Goal: Book appointment/travel/reservation

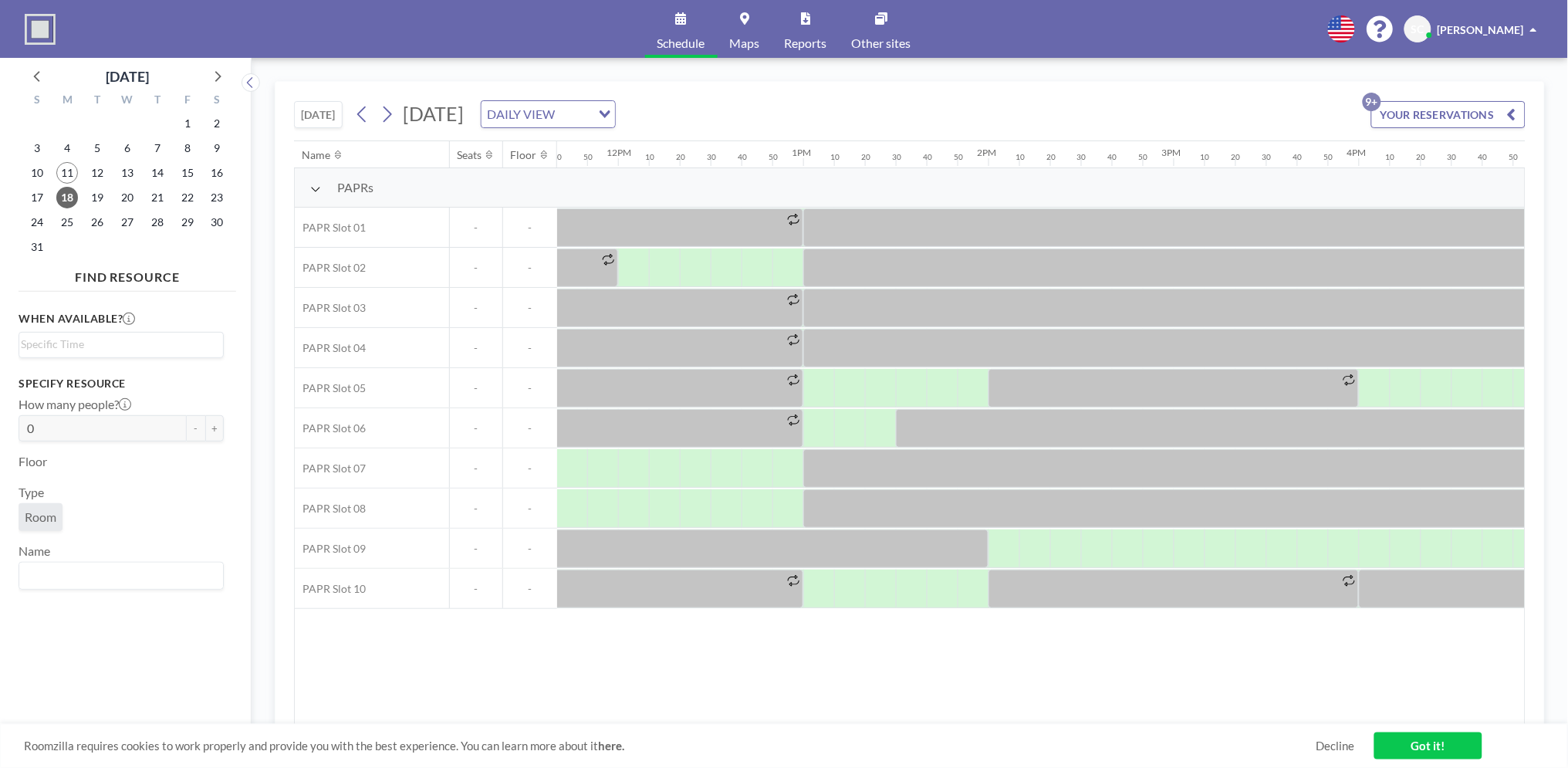
scroll to position [0, 2038]
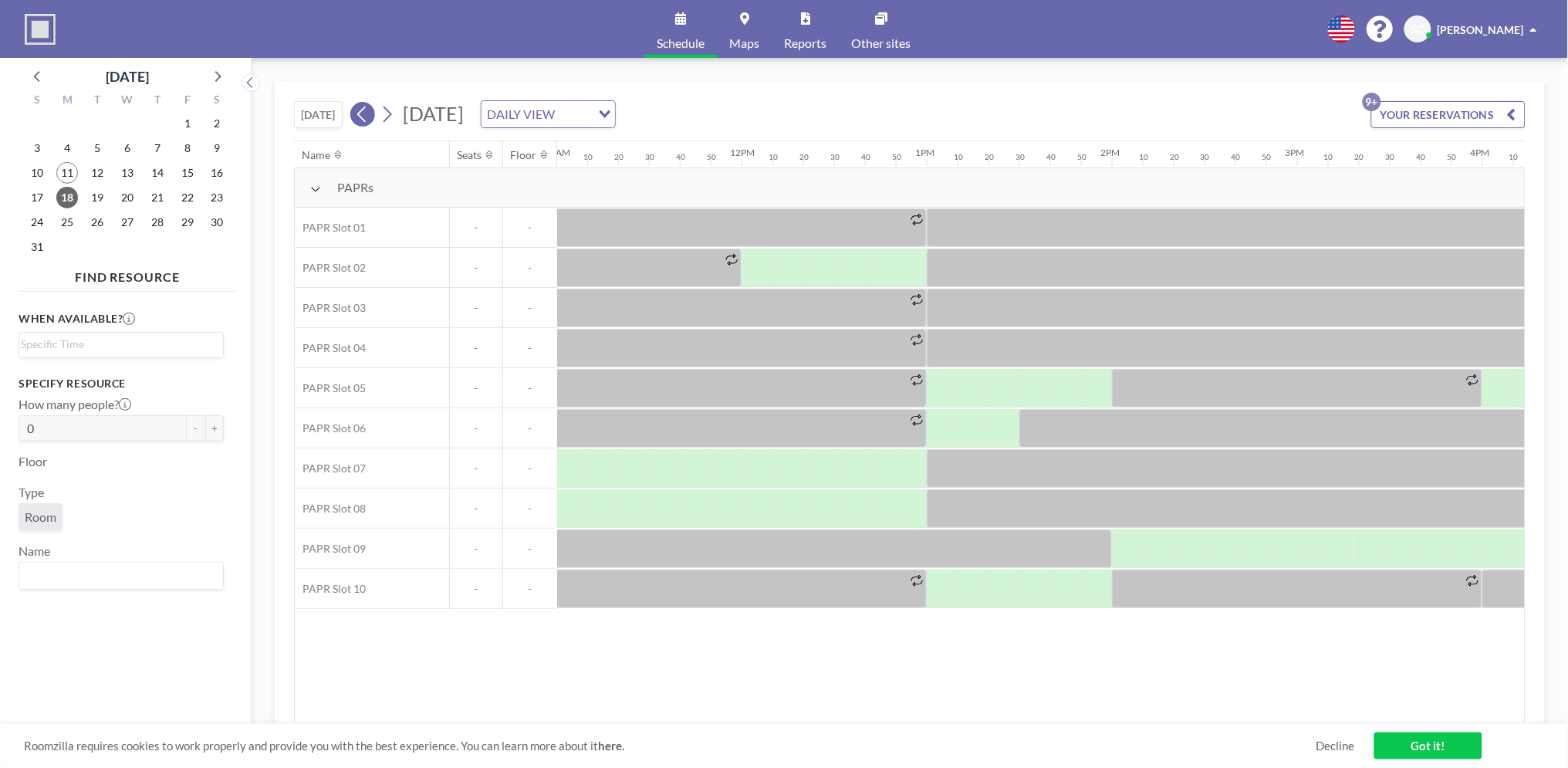
click at [366, 109] on icon at bounding box center [361, 114] width 9 height 16
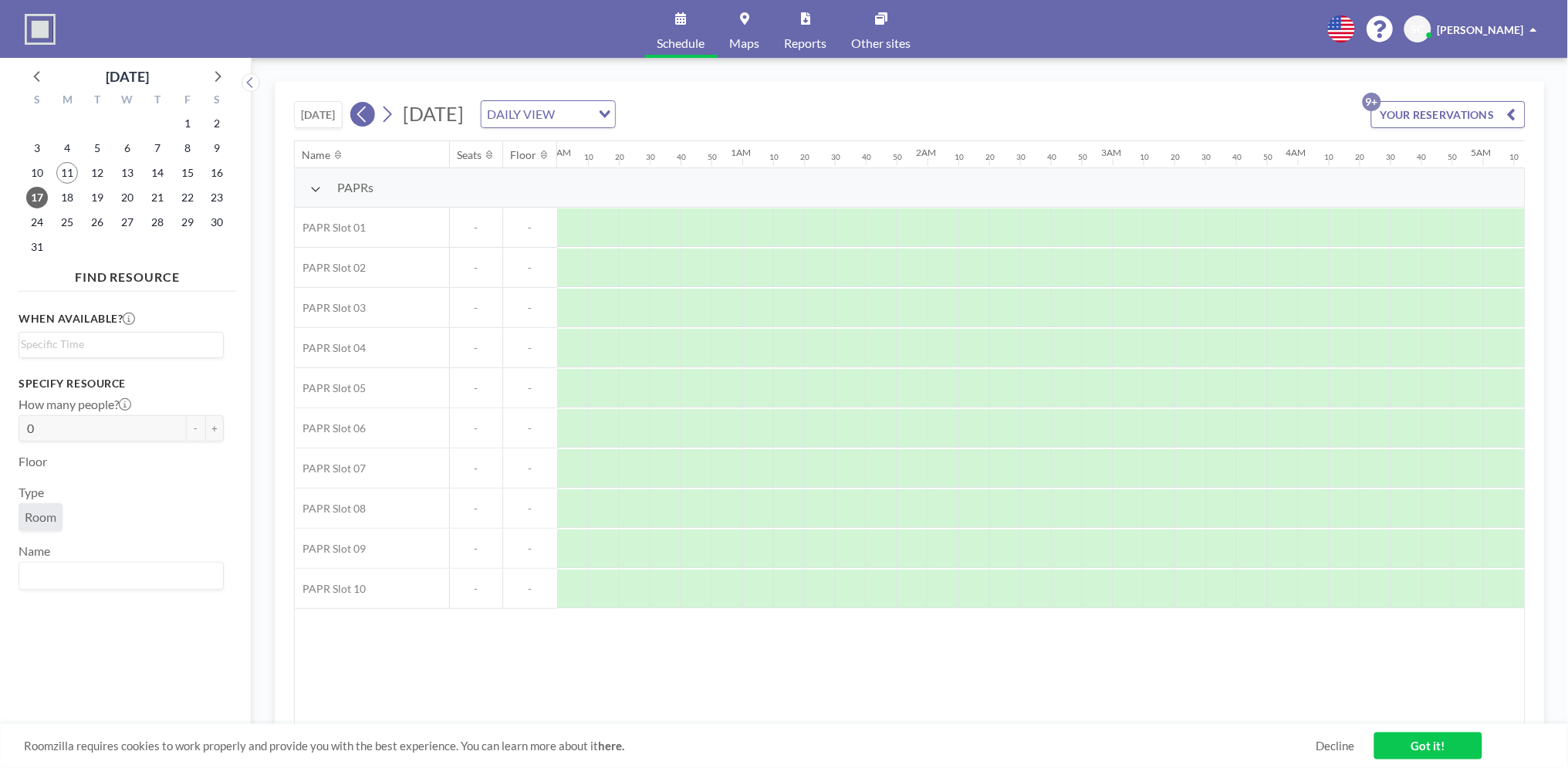
click at [366, 109] on icon at bounding box center [361, 114] width 9 height 16
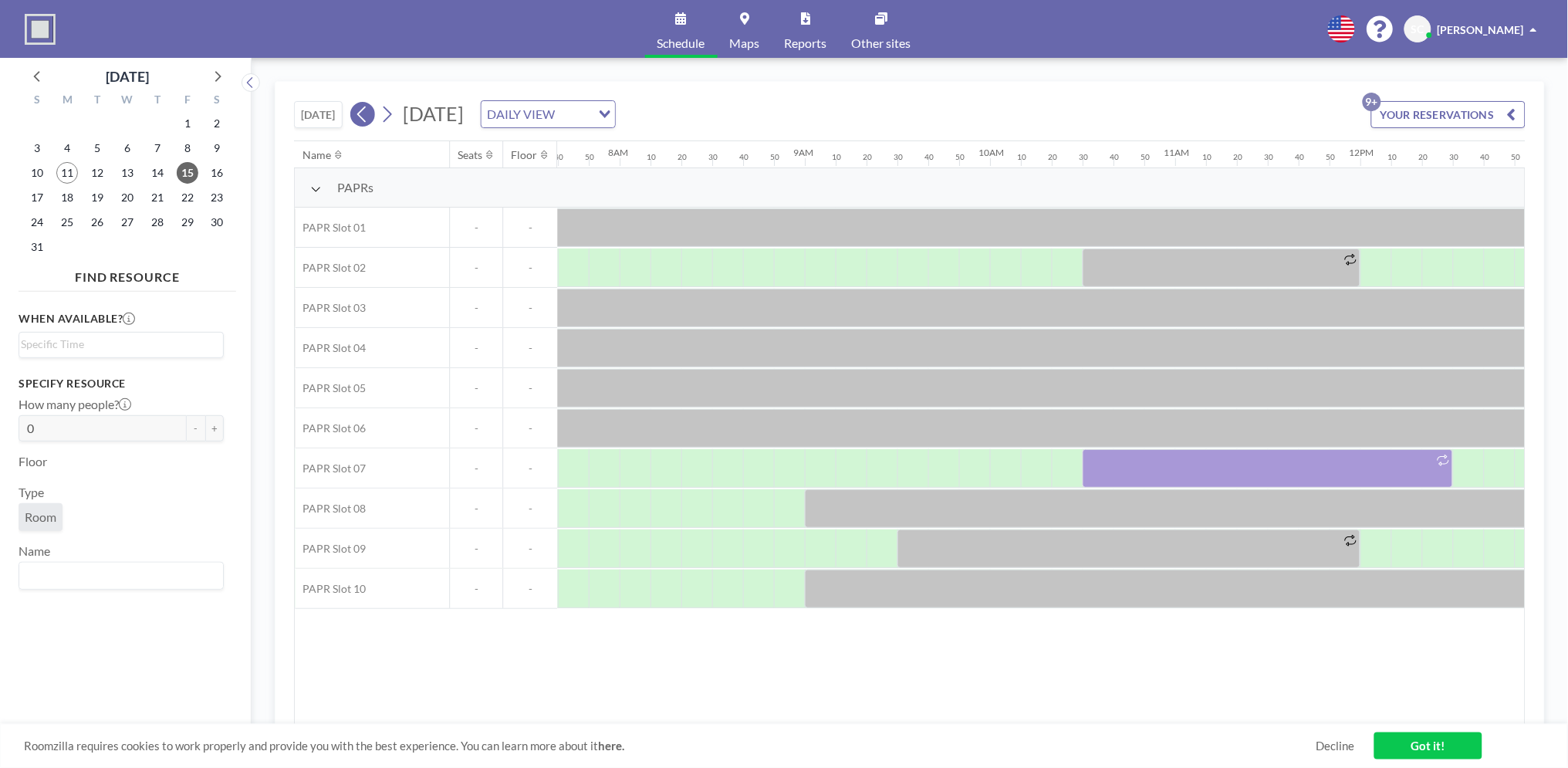
scroll to position [0, 1451]
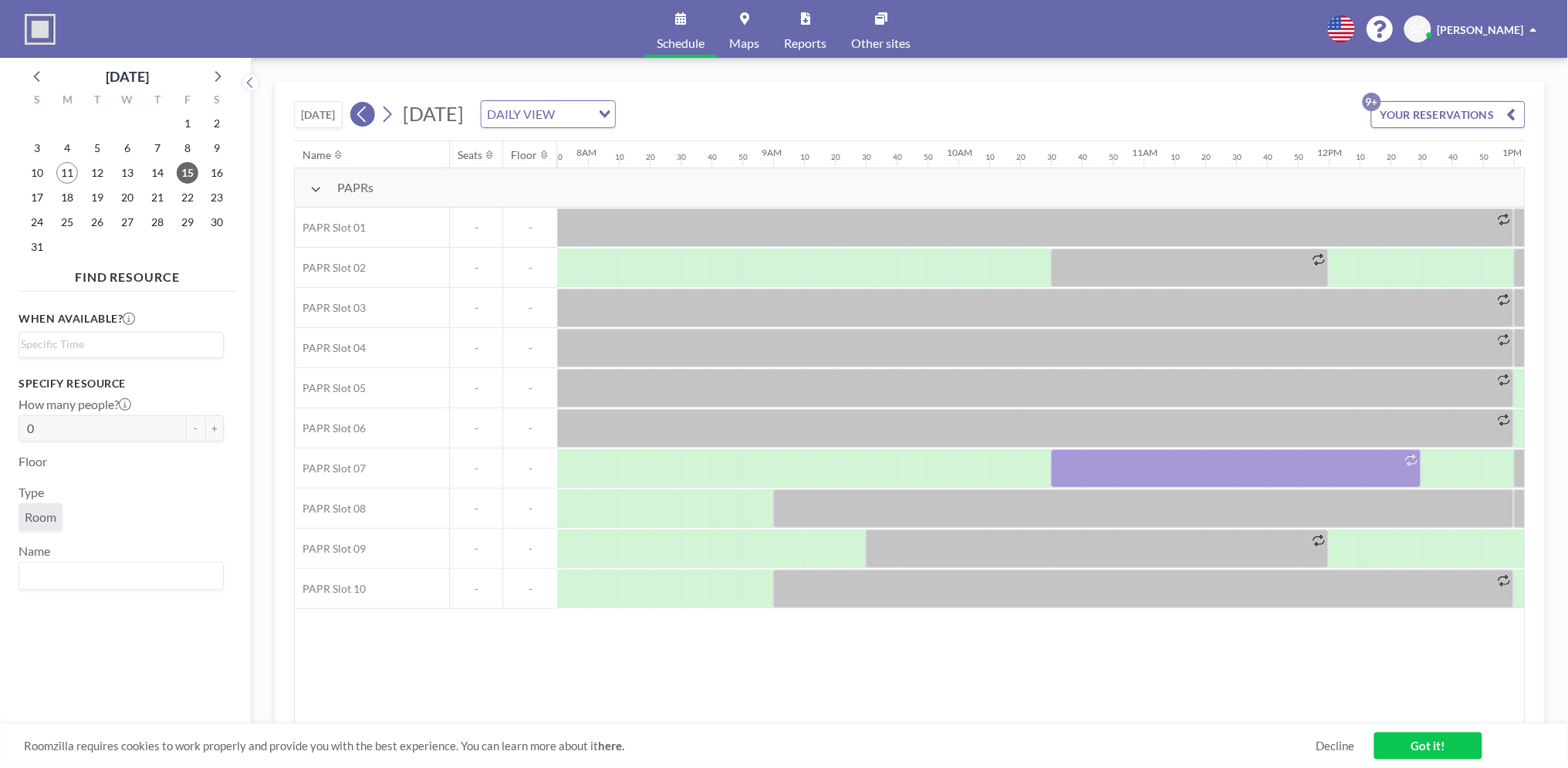
click at [366, 109] on icon at bounding box center [361, 114] width 9 height 16
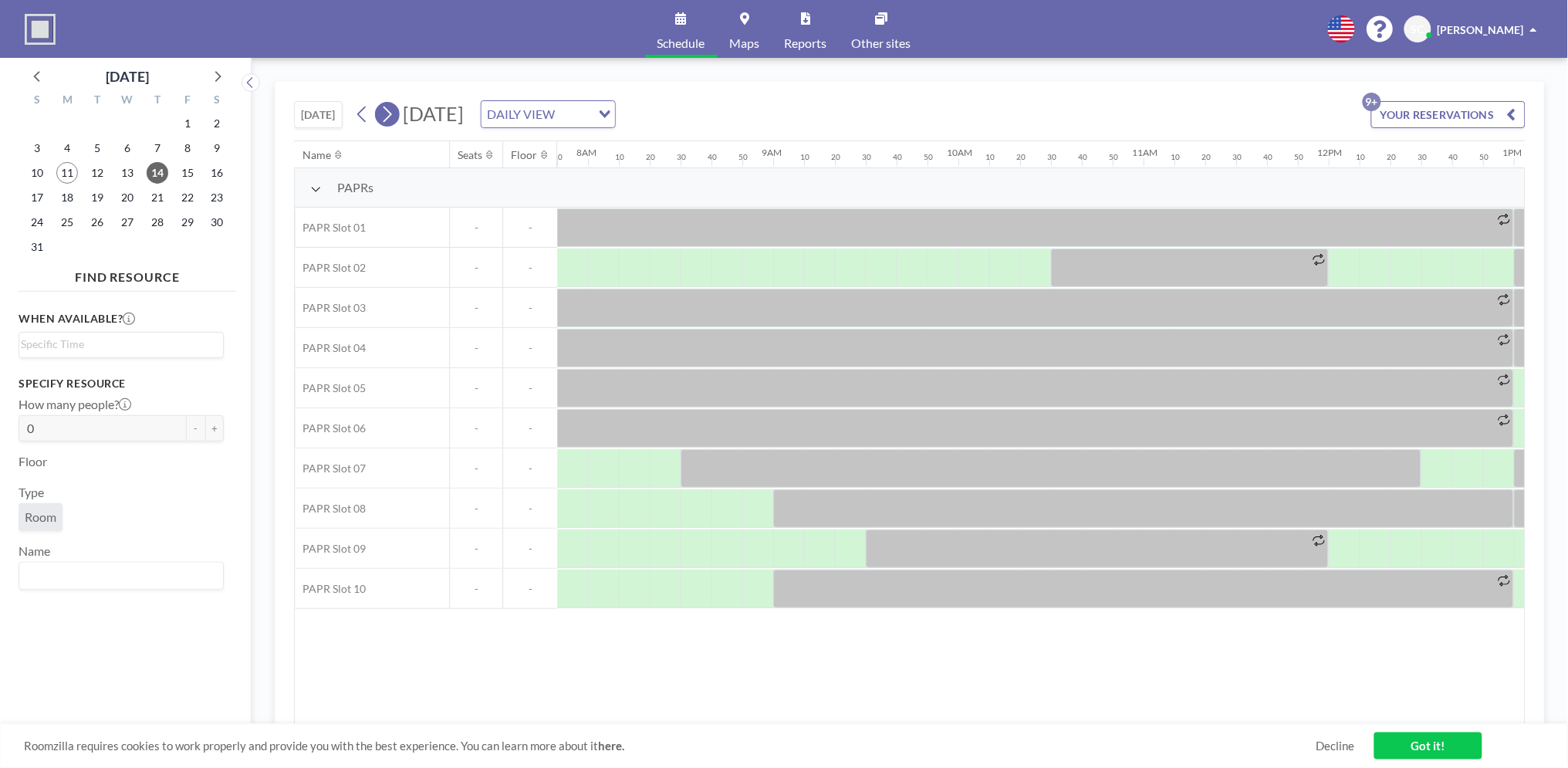
click at [385, 110] on icon at bounding box center [386, 114] width 14 height 23
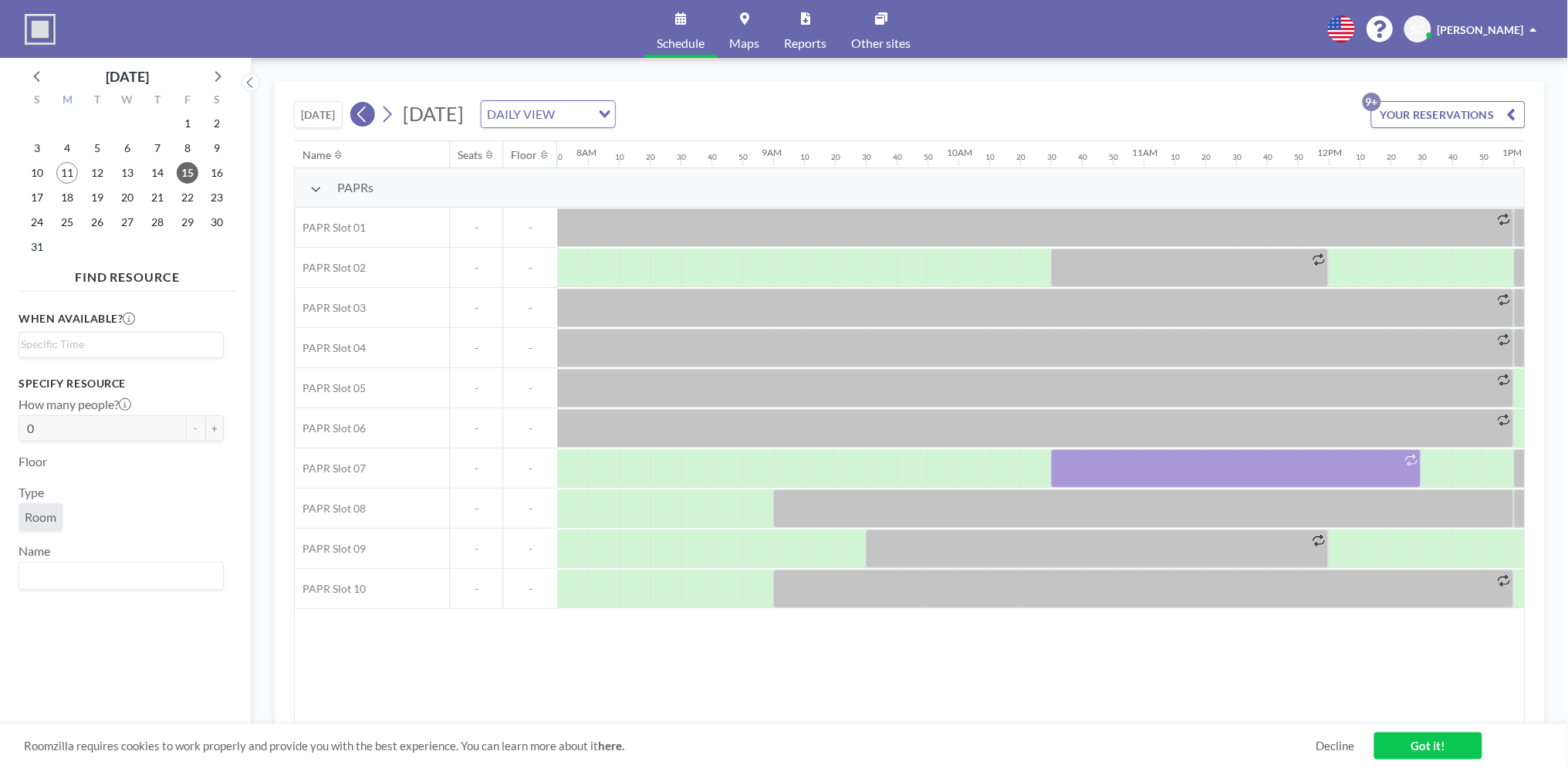
click at [366, 106] on icon at bounding box center [361, 114] width 9 height 16
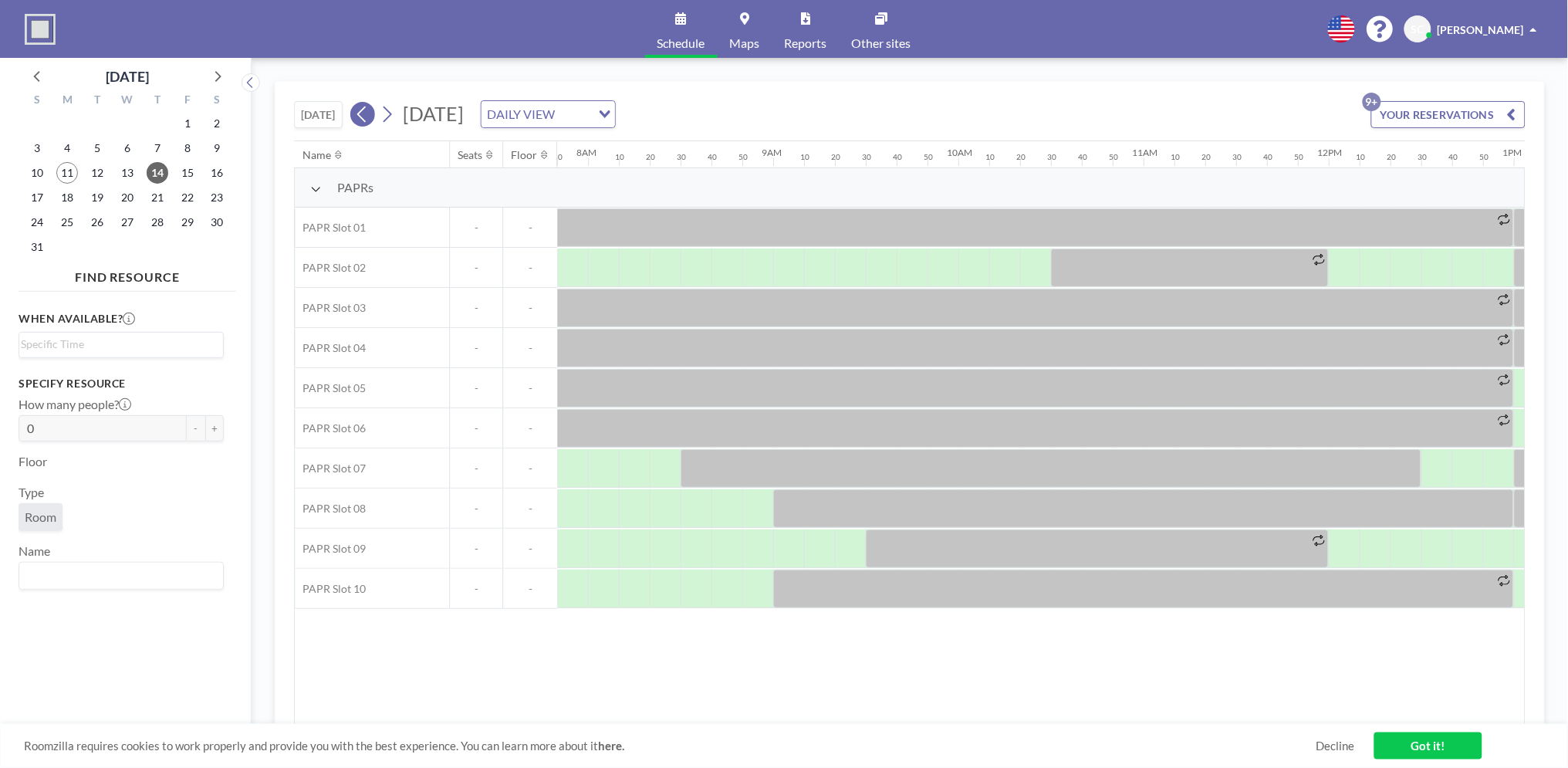
click at [366, 106] on icon at bounding box center [361, 114] width 9 height 16
click at [395, 116] on icon at bounding box center [386, 114] width 14 height 23
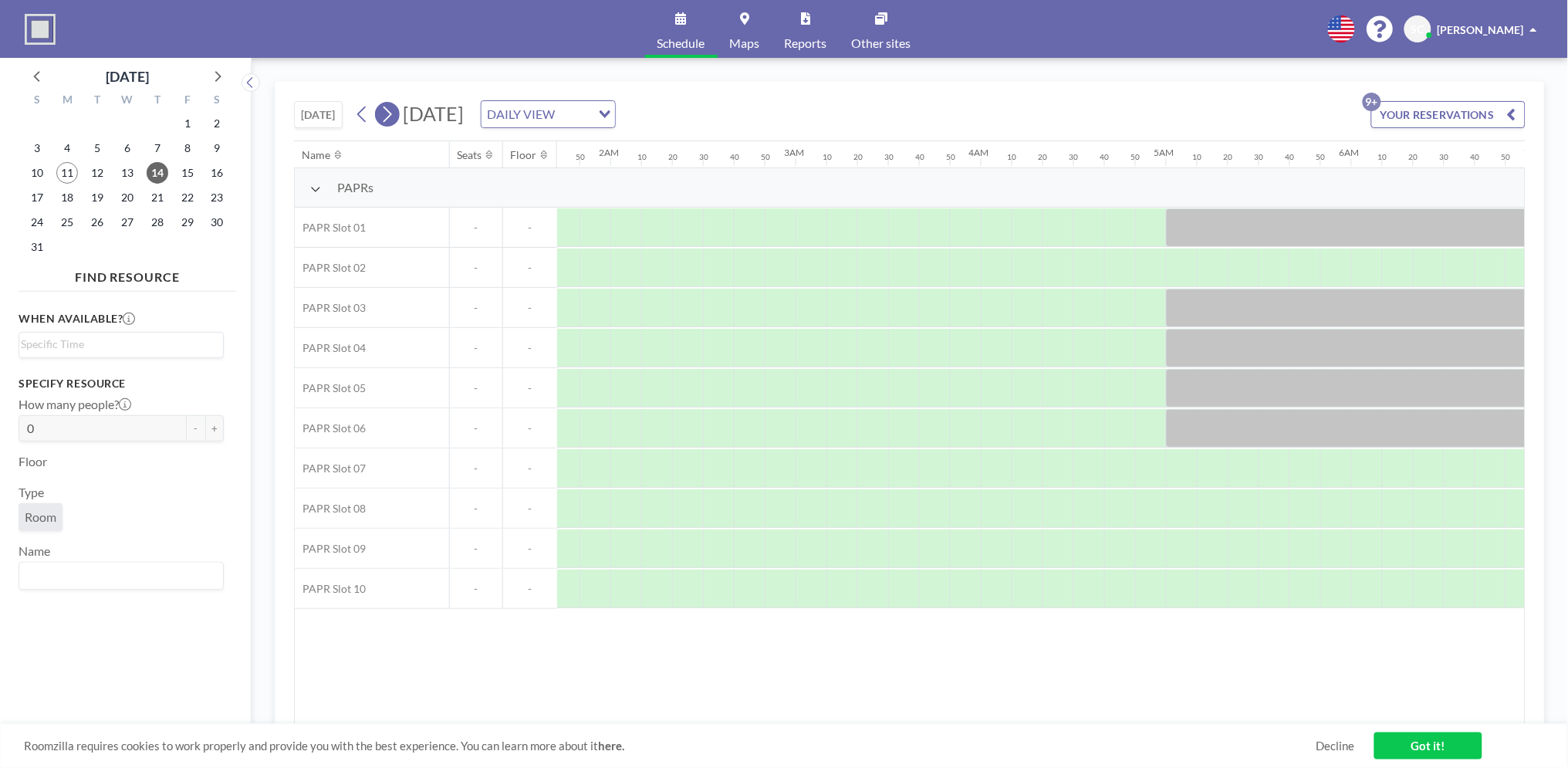
scroll to position [0, 991]
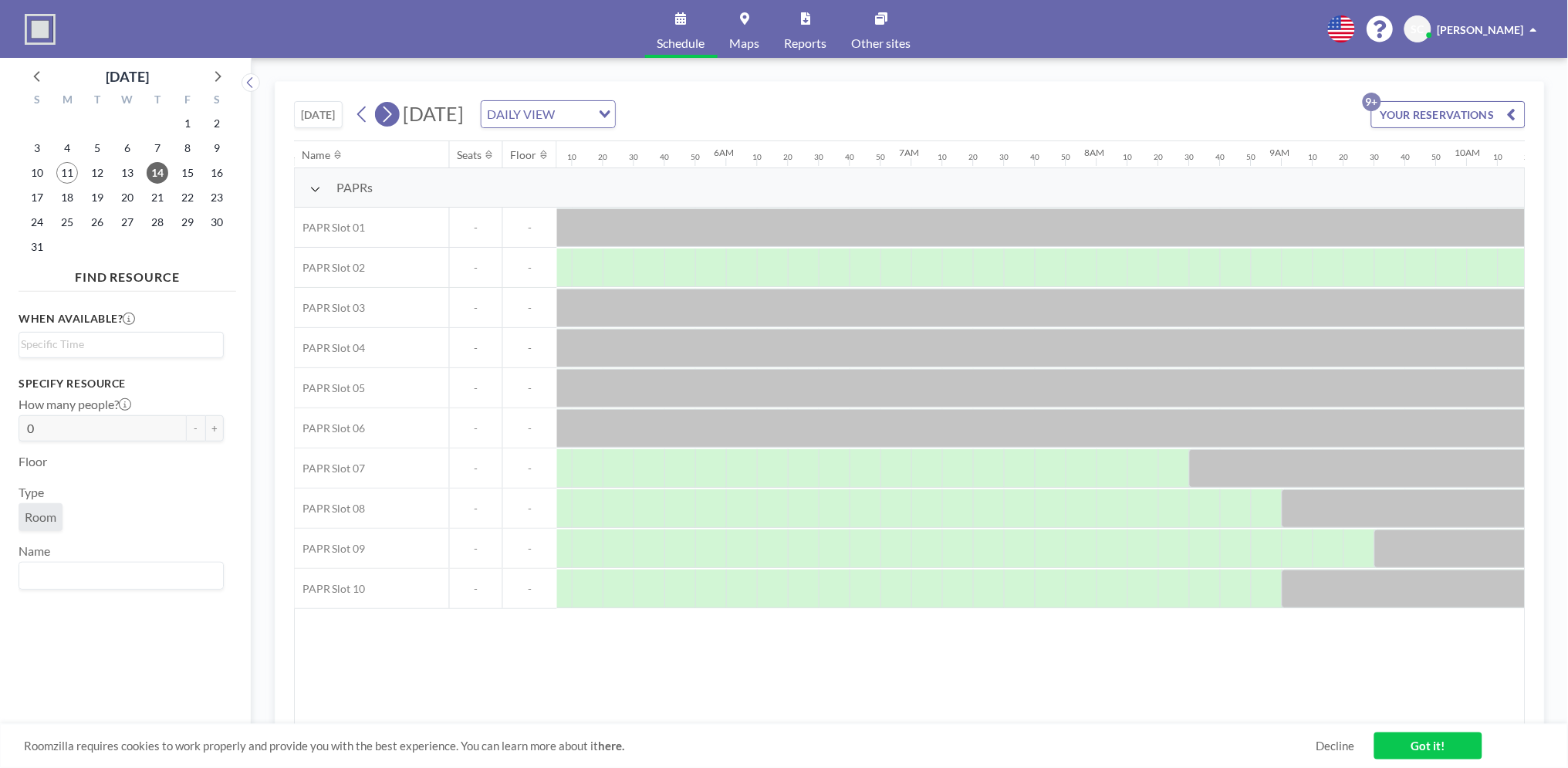
click at [395, 116] on icon at bounding box center [386, 114] width 14 height 23
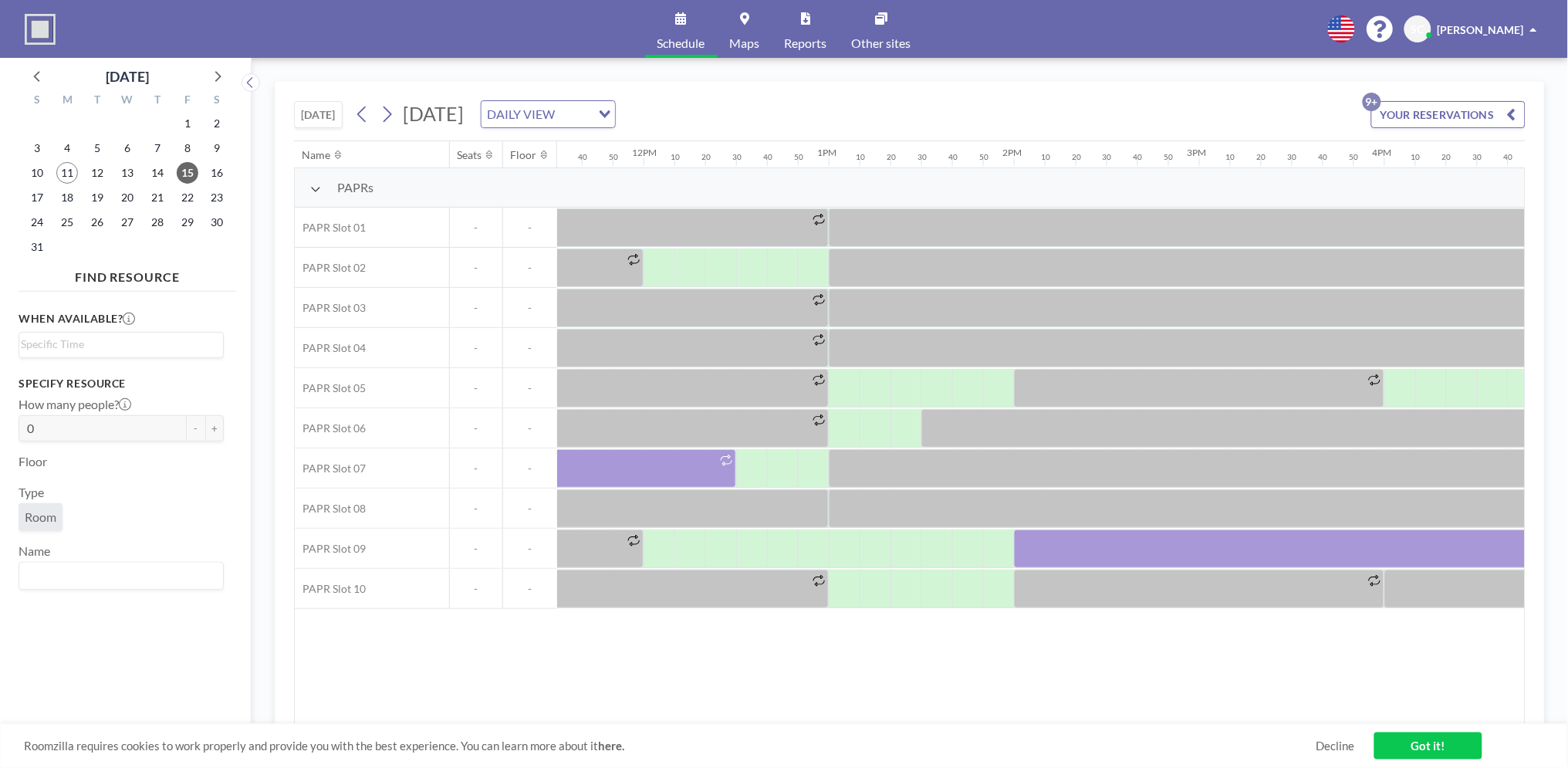
scroll to position [0, 2121]
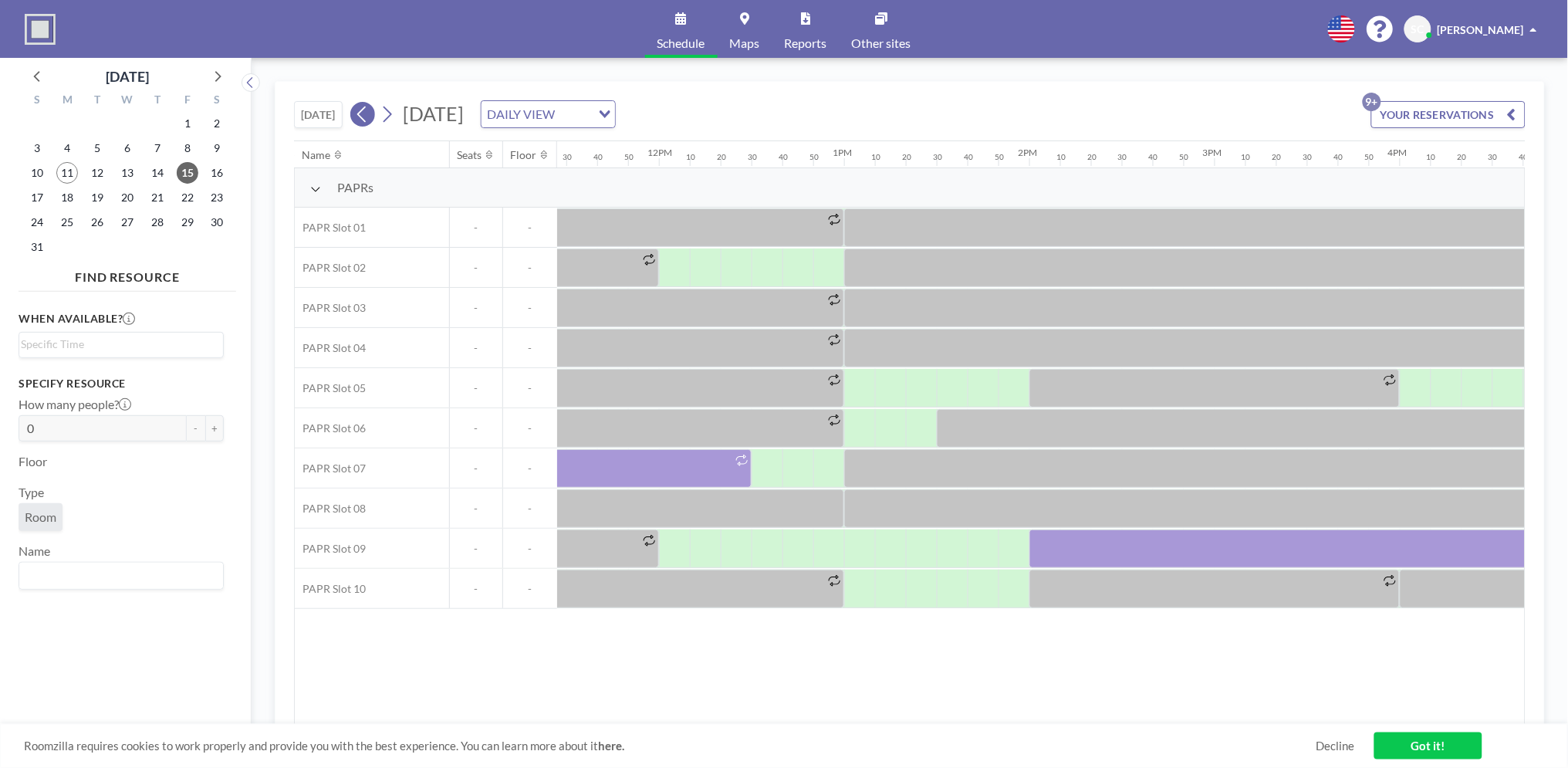
click at [365, 124] on icon at bounding box center [362, 114] width 14 height 23
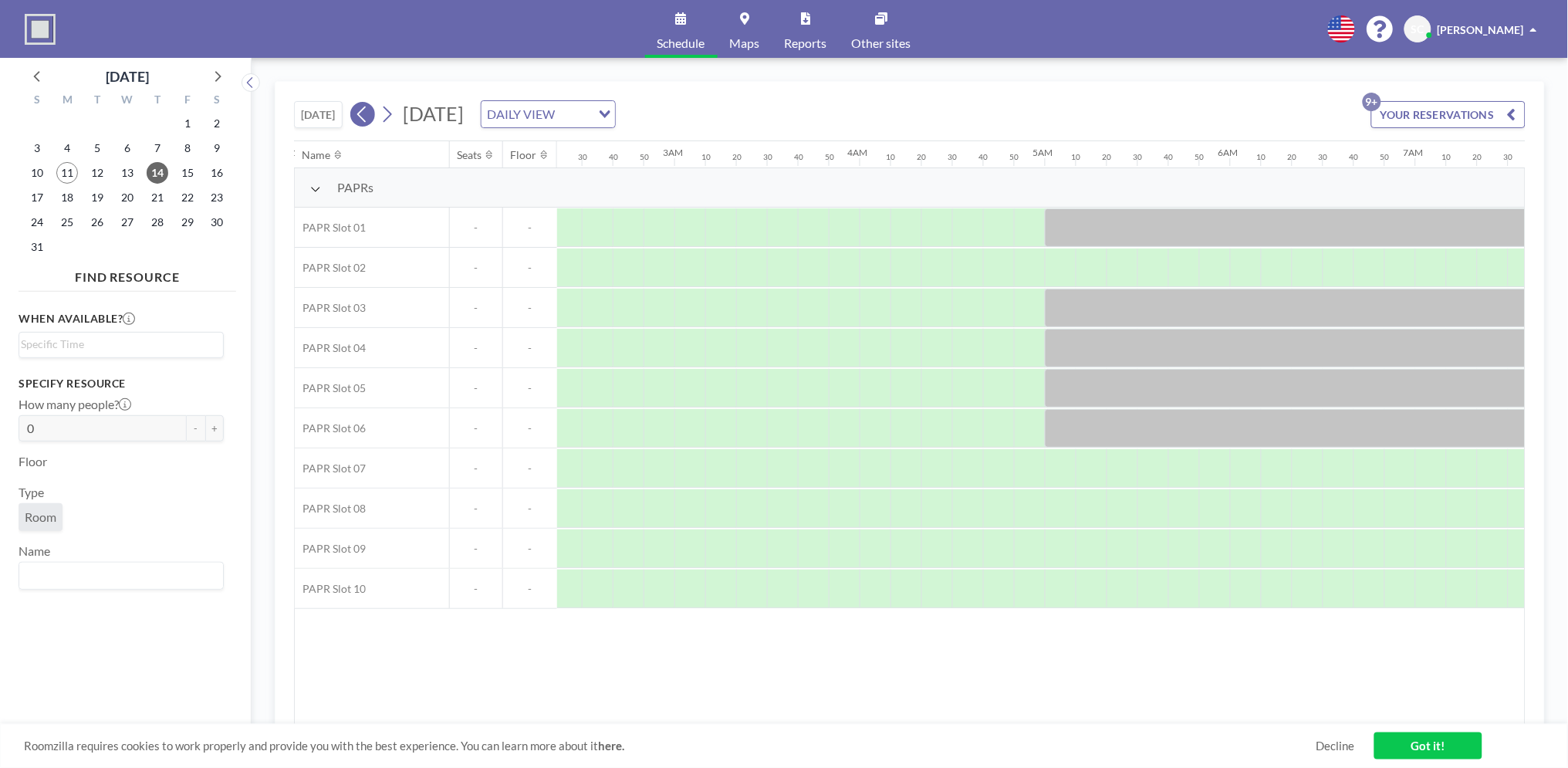
scroll to position [0, 1075]
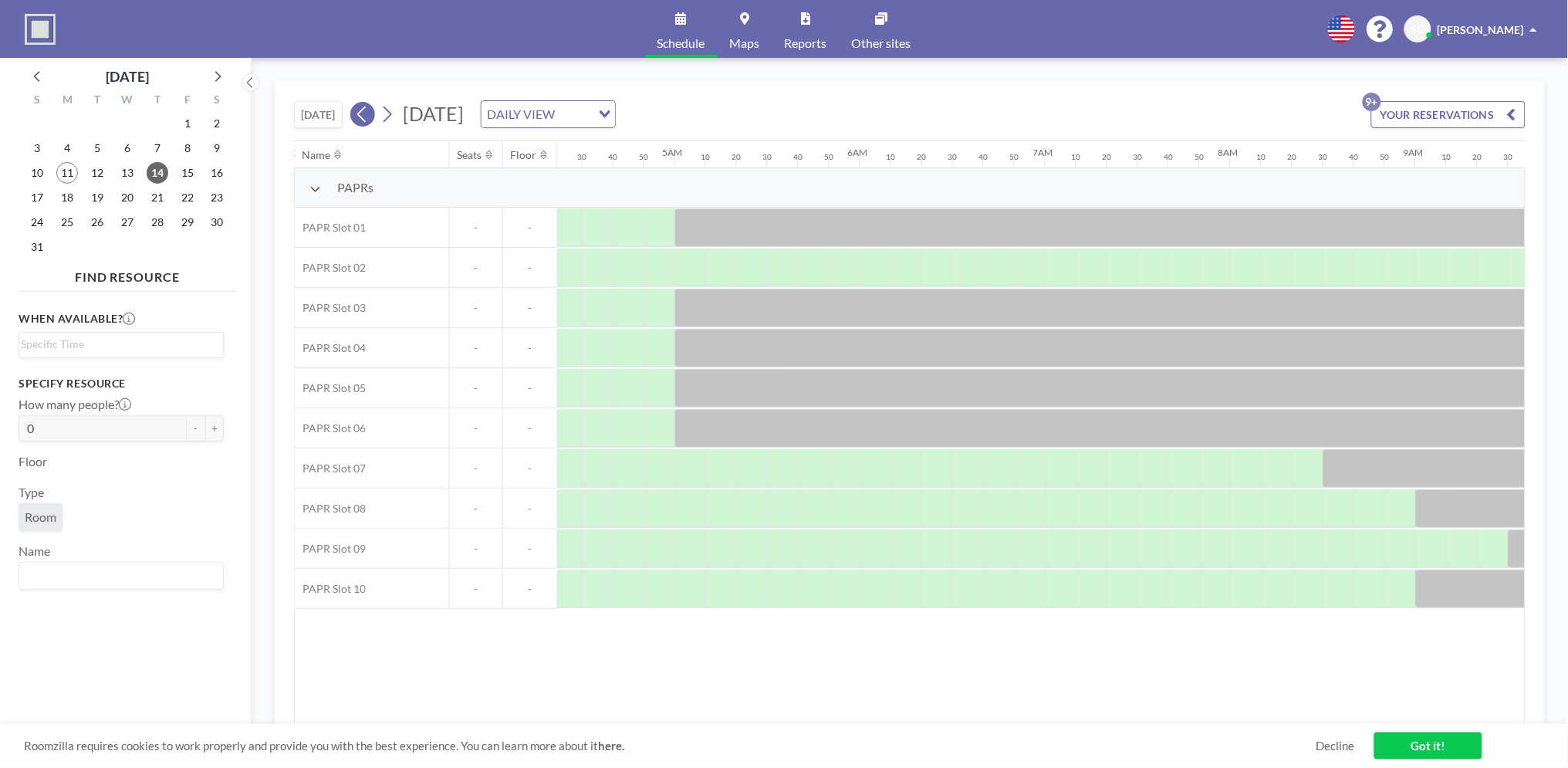
click at [365, 124] on icon at bounding box center [362, 114] width 14 height 23
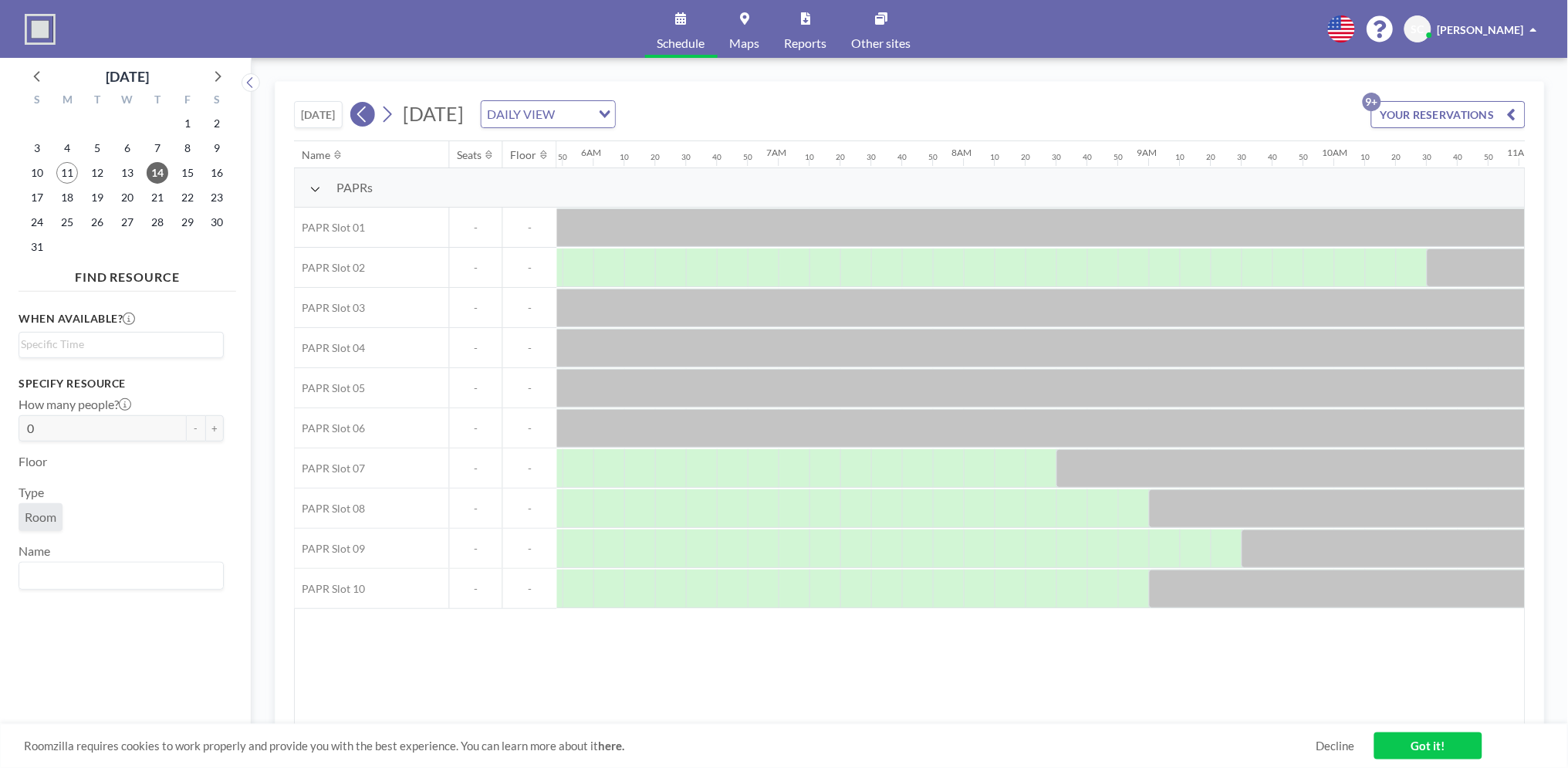
scroll to position [0, 0]
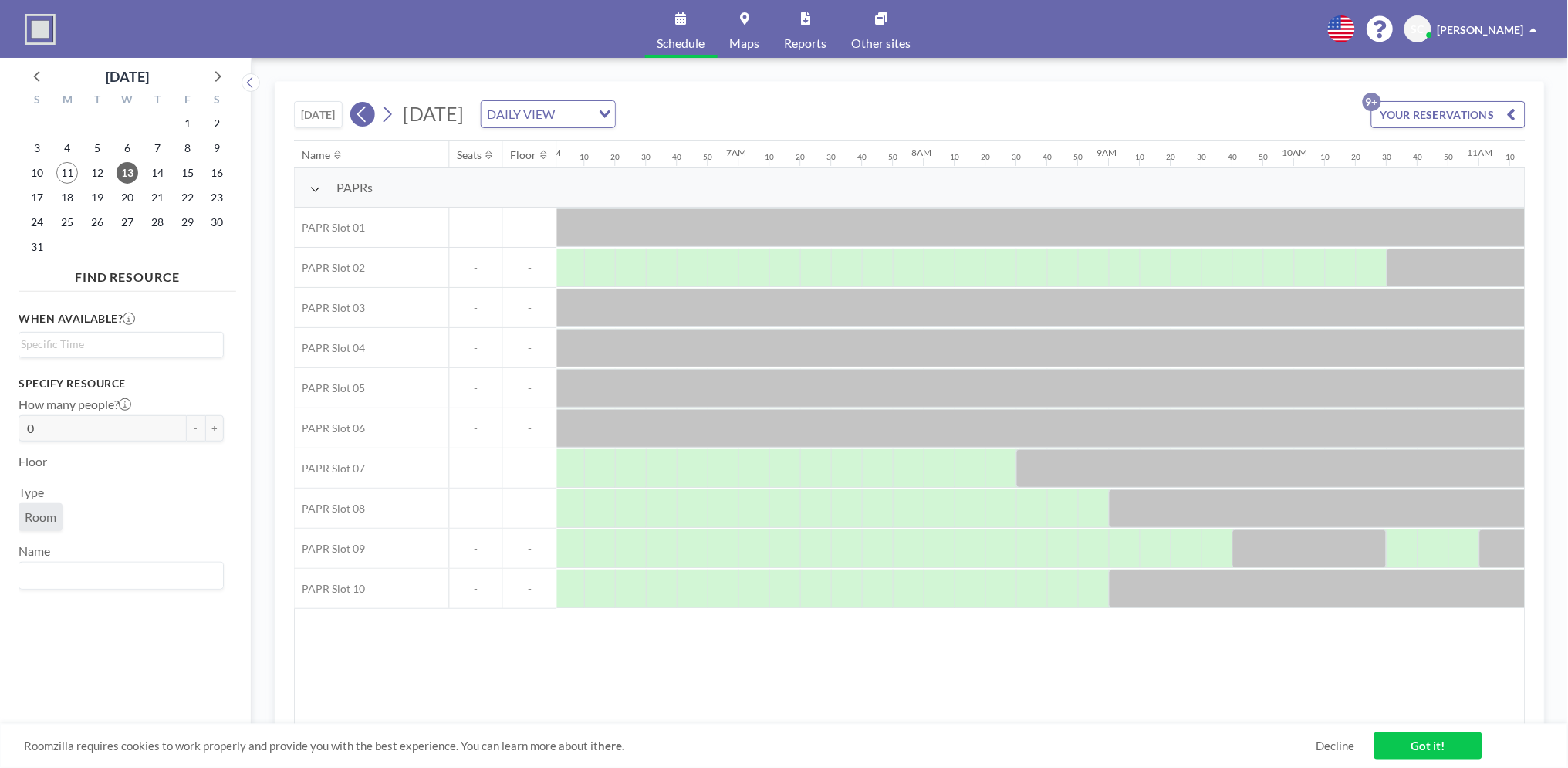
click at [365, 124] on icon at bounding box center [362, 114] width 14 height 23
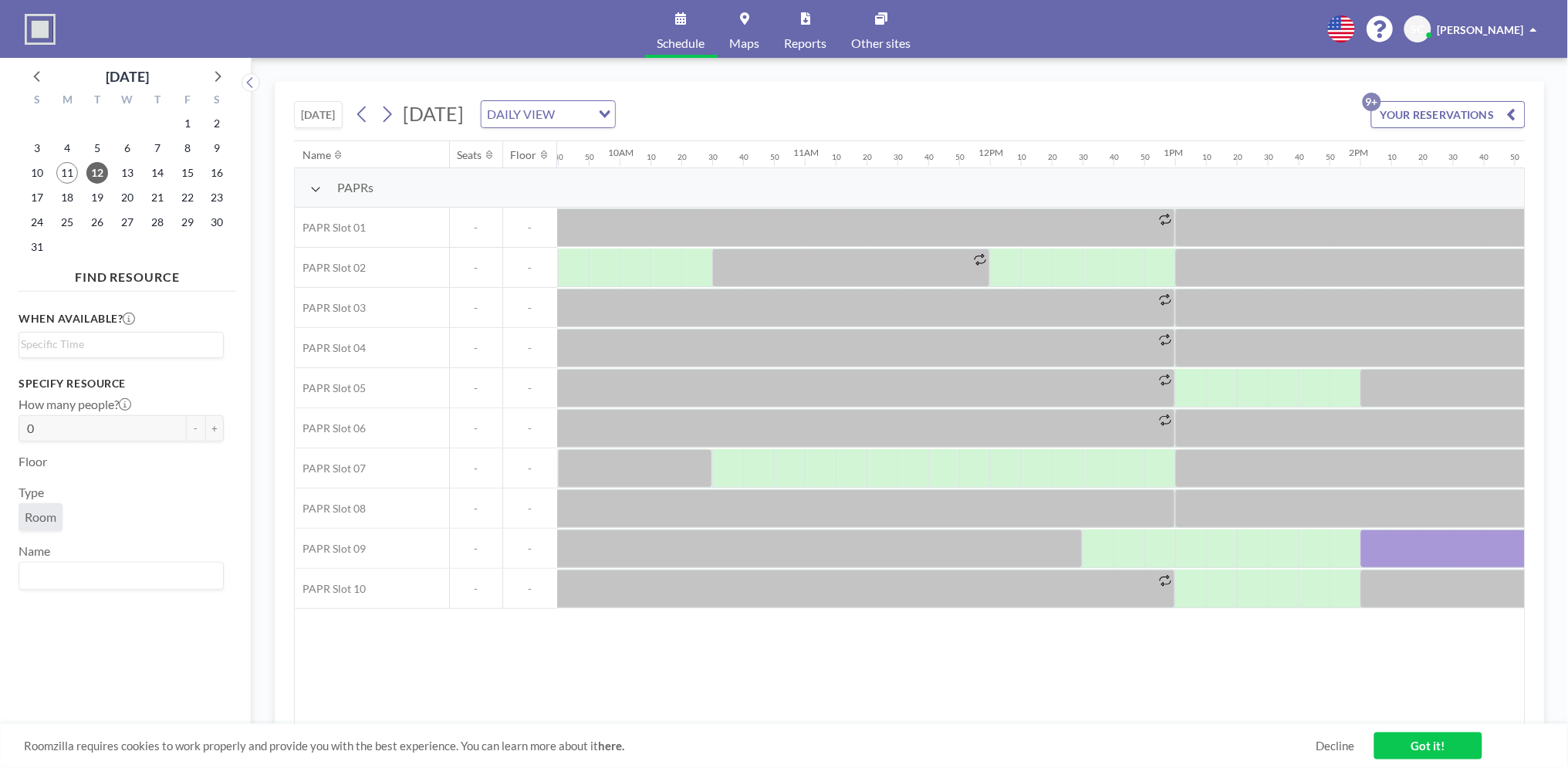
scroll to position [0, 1437]
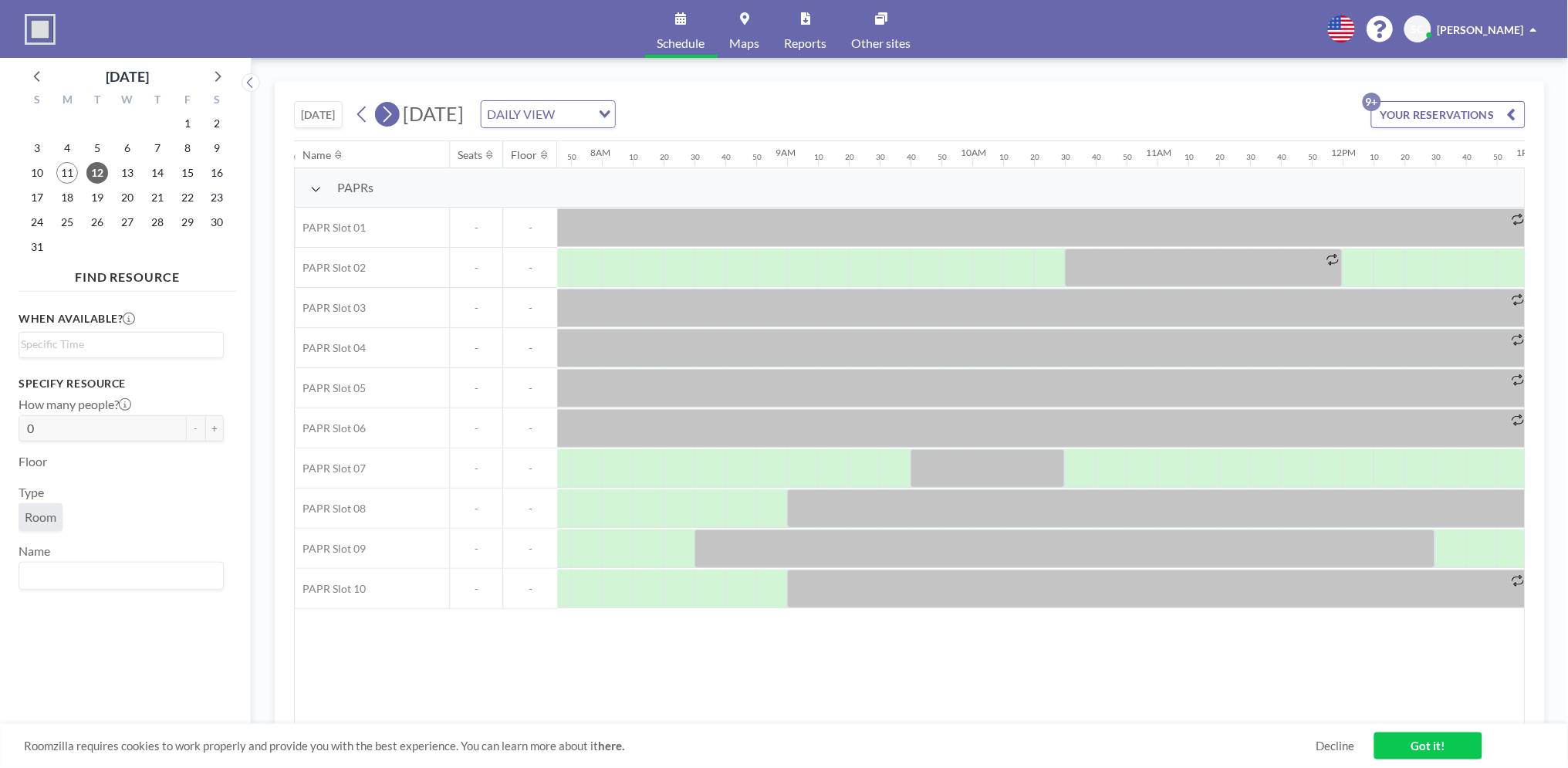
click at [392, 118] on icon at bounding box center [386, 114] width 14 height 23
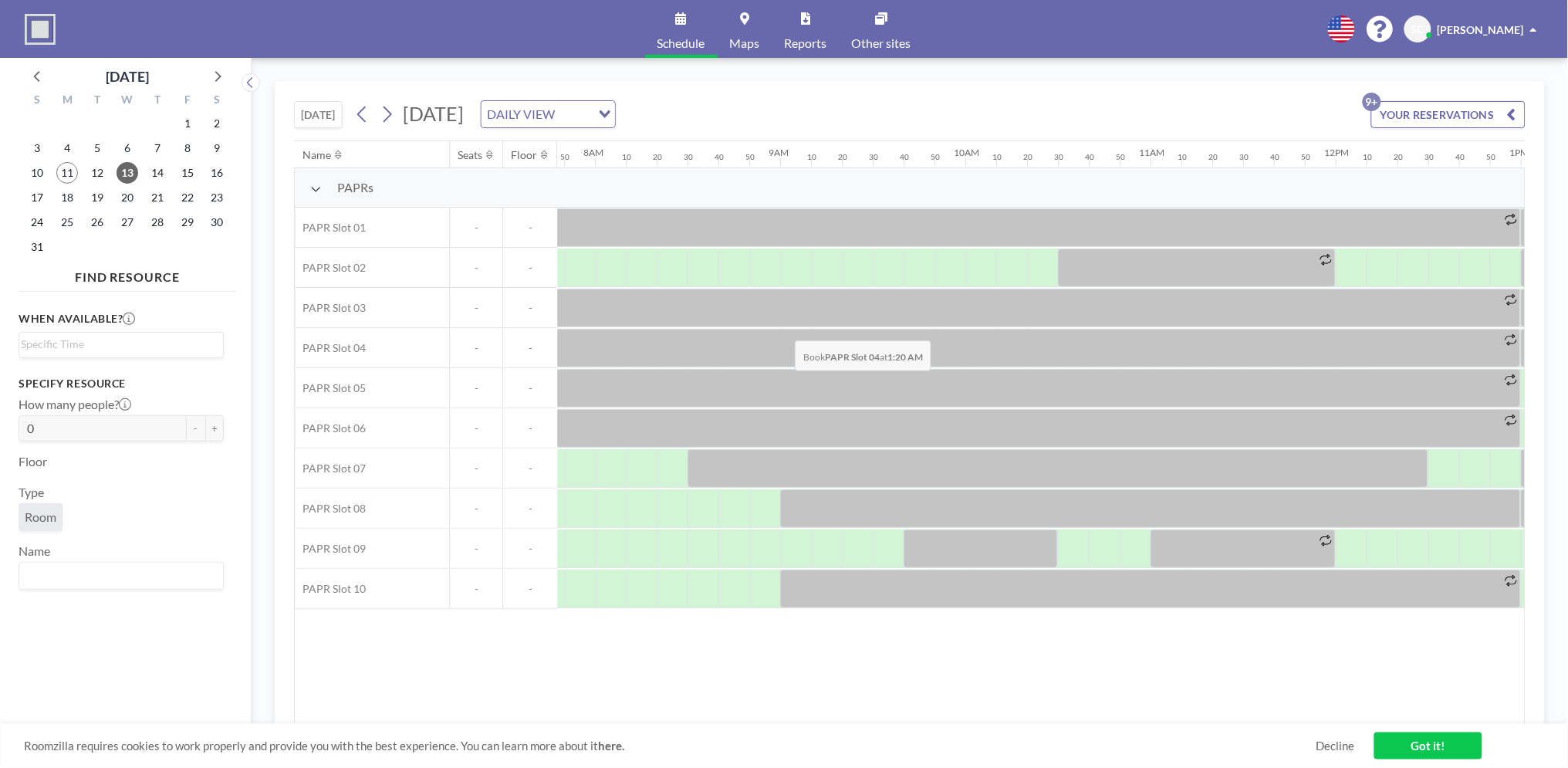
scroll to position [0, 1451]
click at [359, 110] on icon at bounding box center [362, 114] width 14 height 23
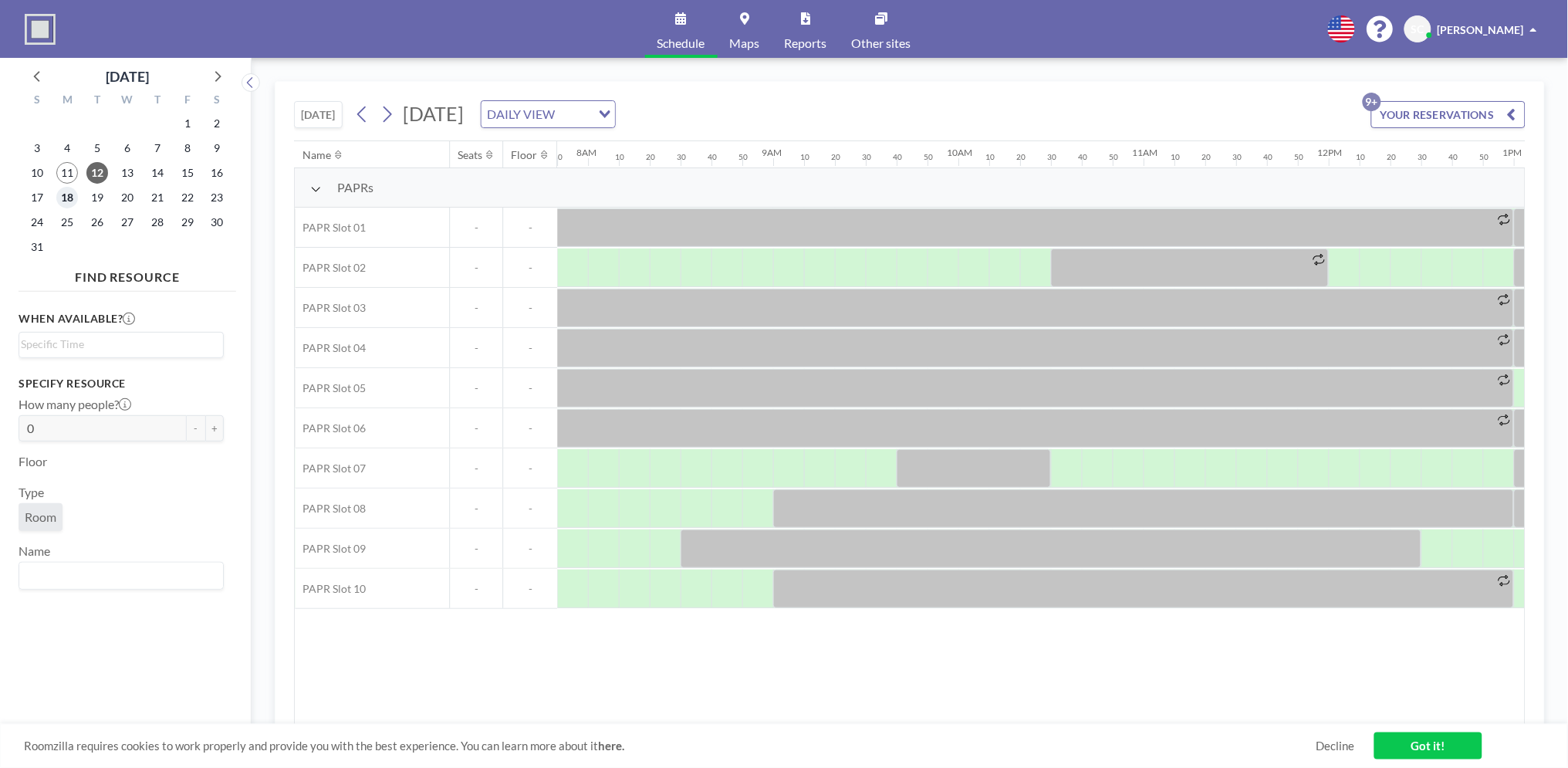
click at [67, 196] on span "18" at bounding box center [67, 197] width 22 height 22
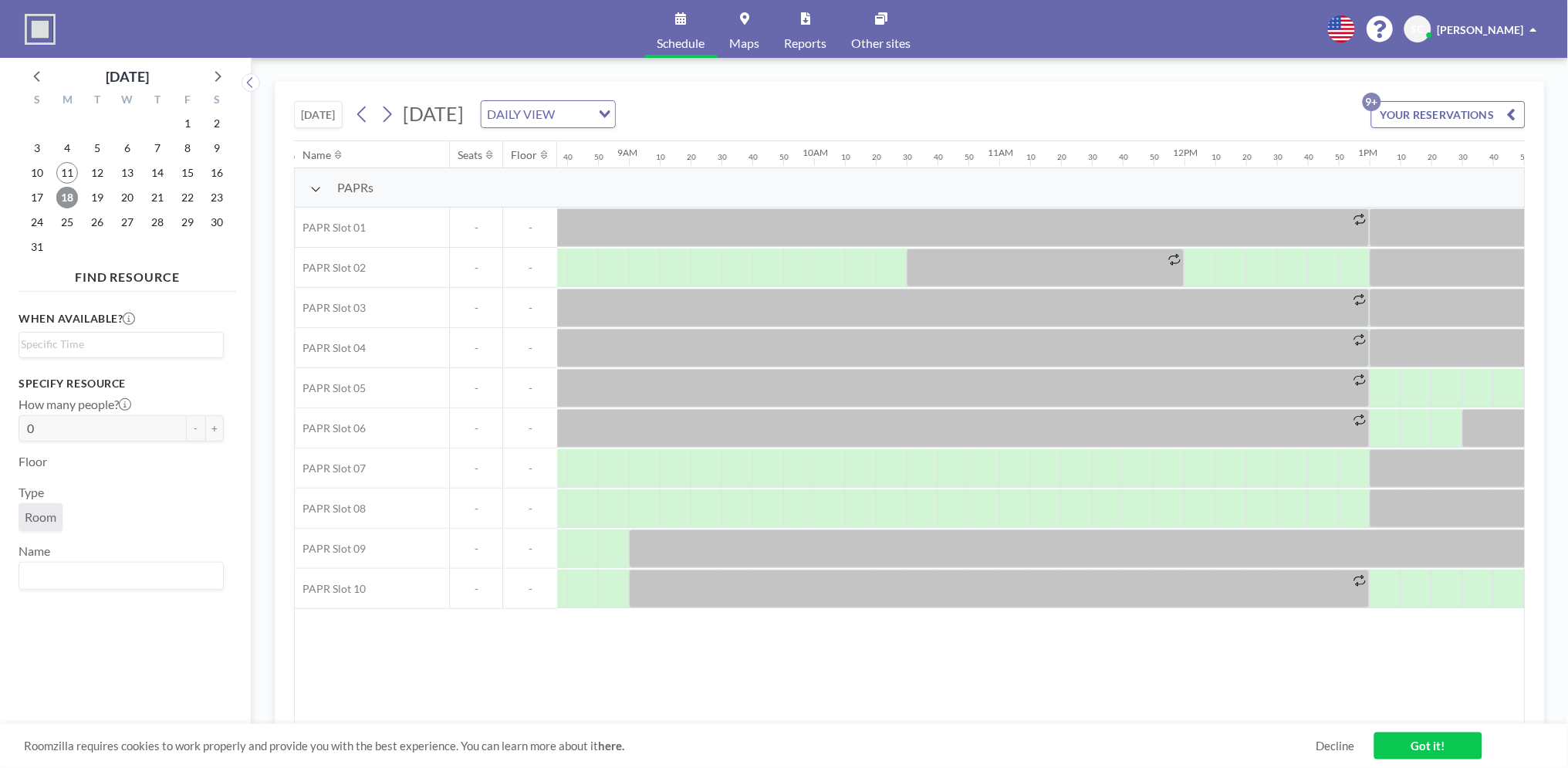
scroll to position [0, 1446]
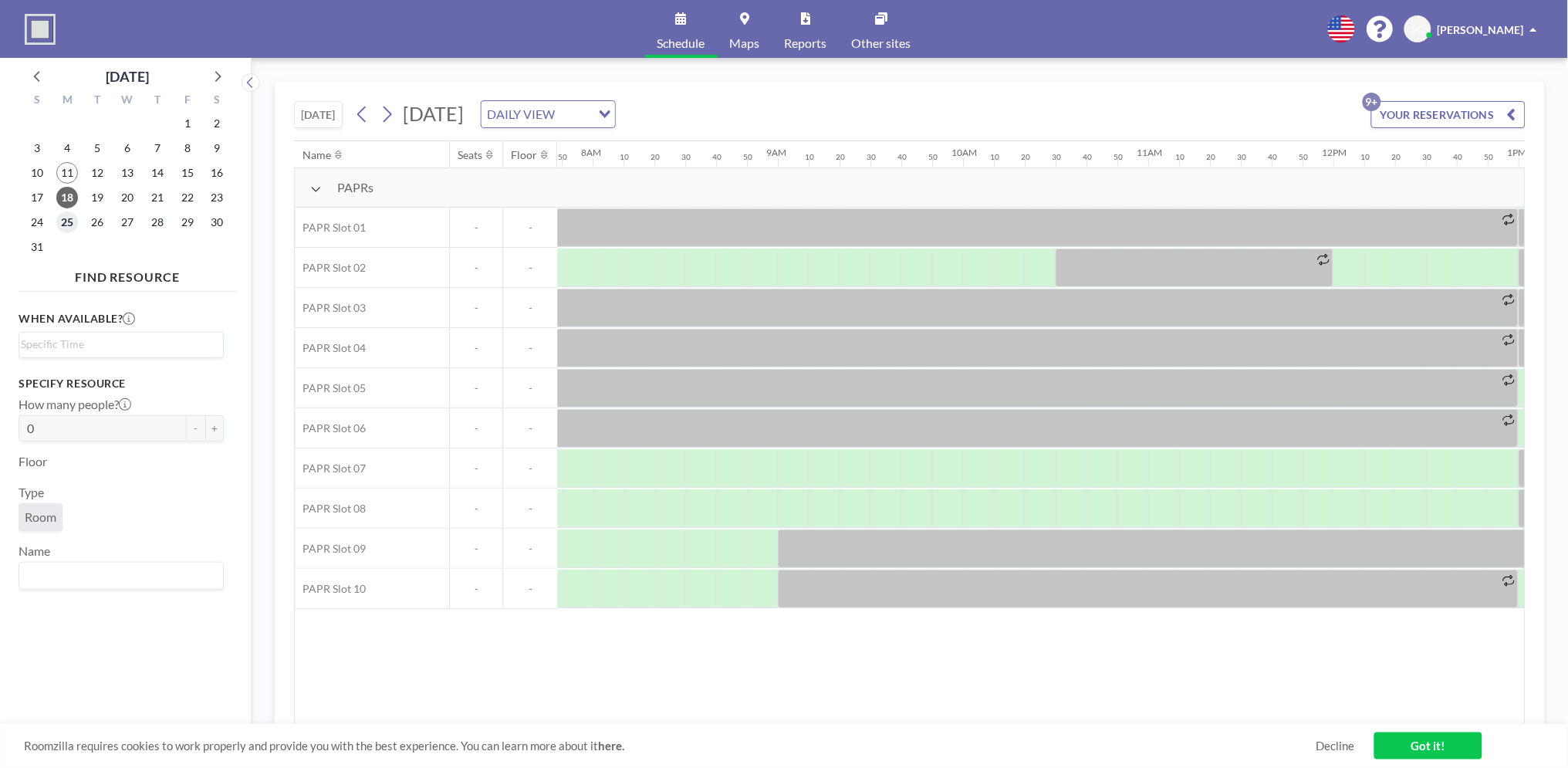
click at [69, 219] on span "25" at bounding box center [67, 222] width 22 height 22
click at [96, 192] on span "19" at bounding box center [97, 197] width 22 height 22
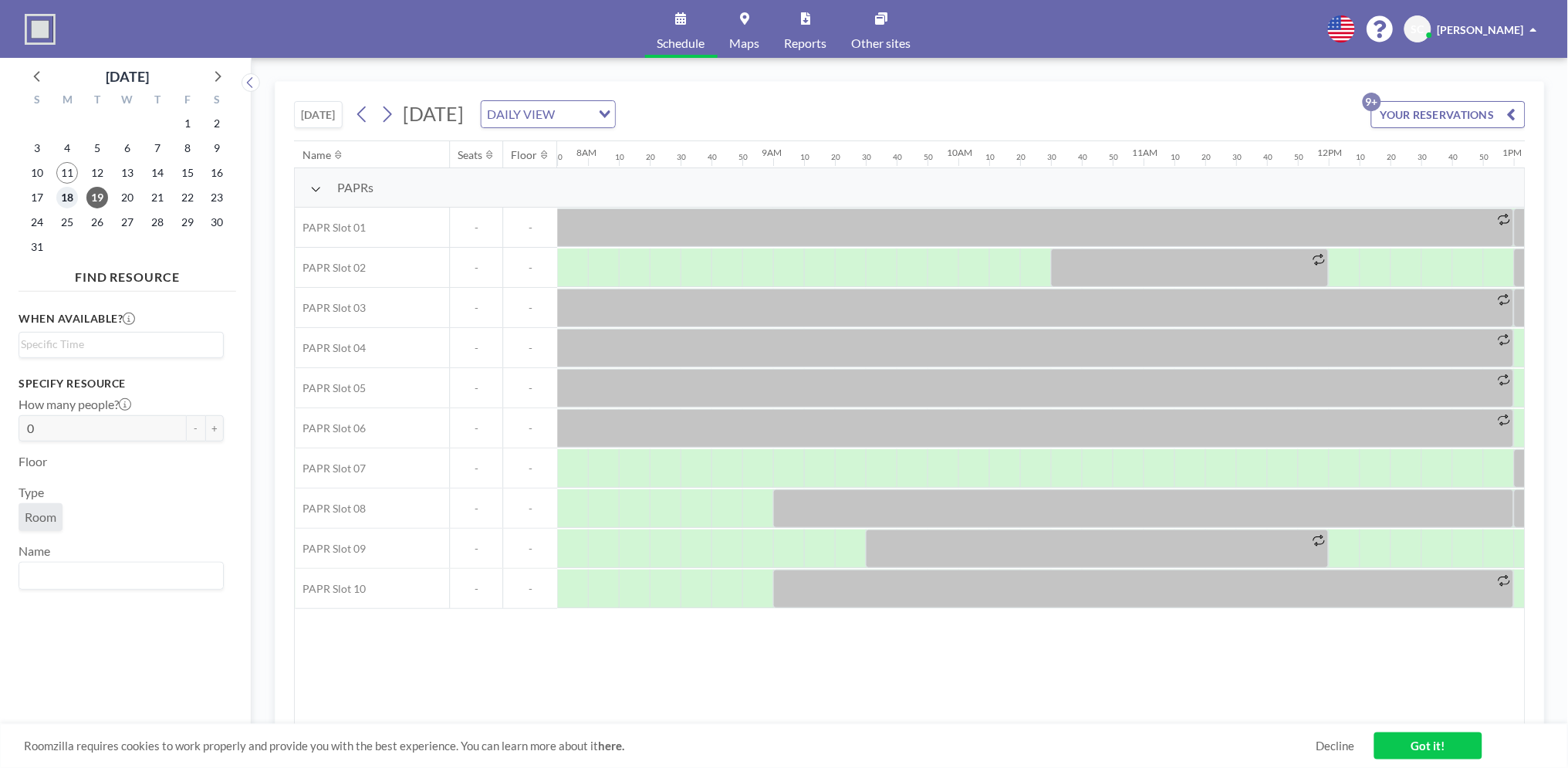
click at [71, 191] on span "18" at bounding box center [67, 197] width 22 height 22
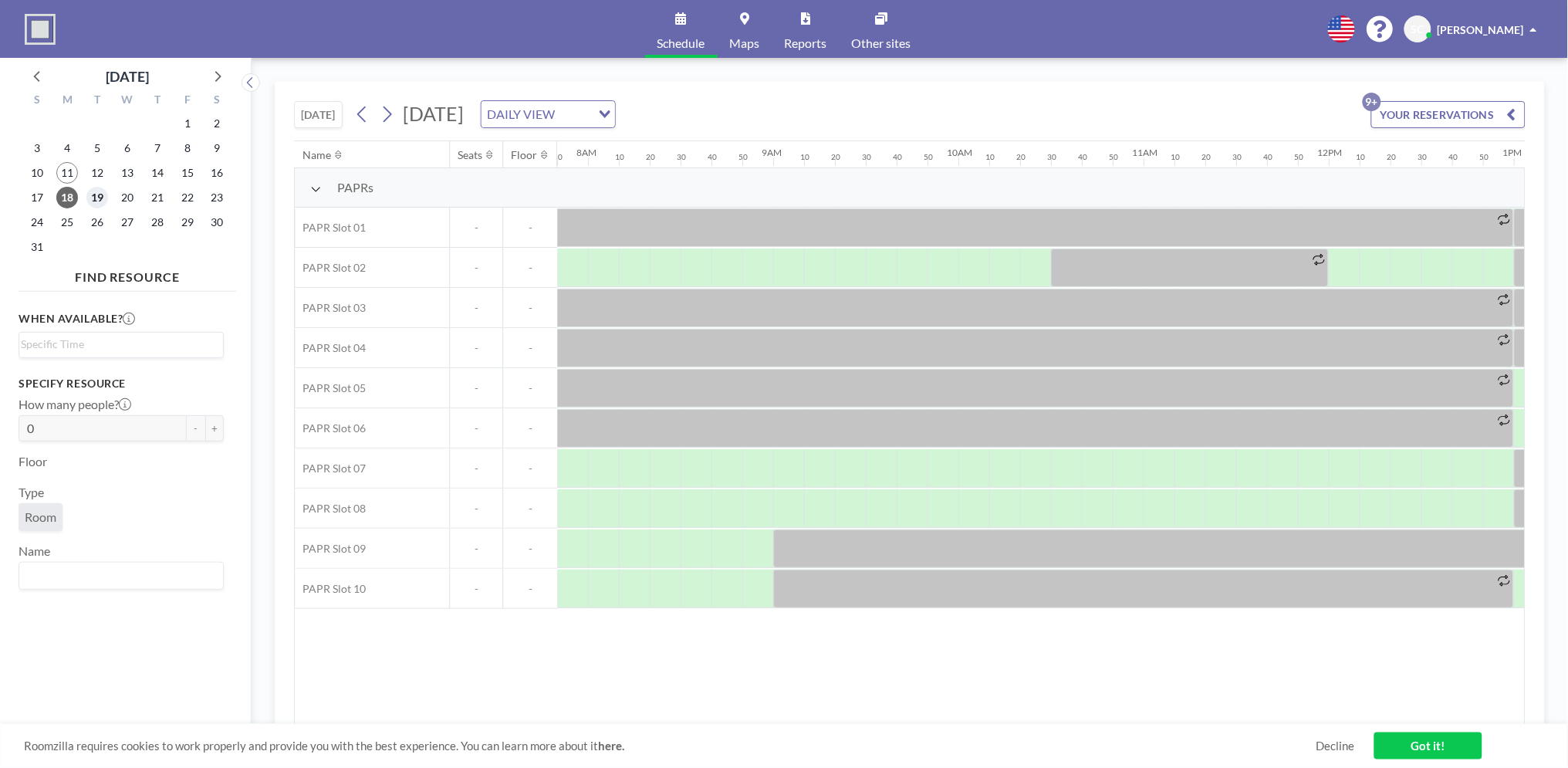
click at [95, 196] on span "19" at bounding box center [97, 197] width 22 height 22
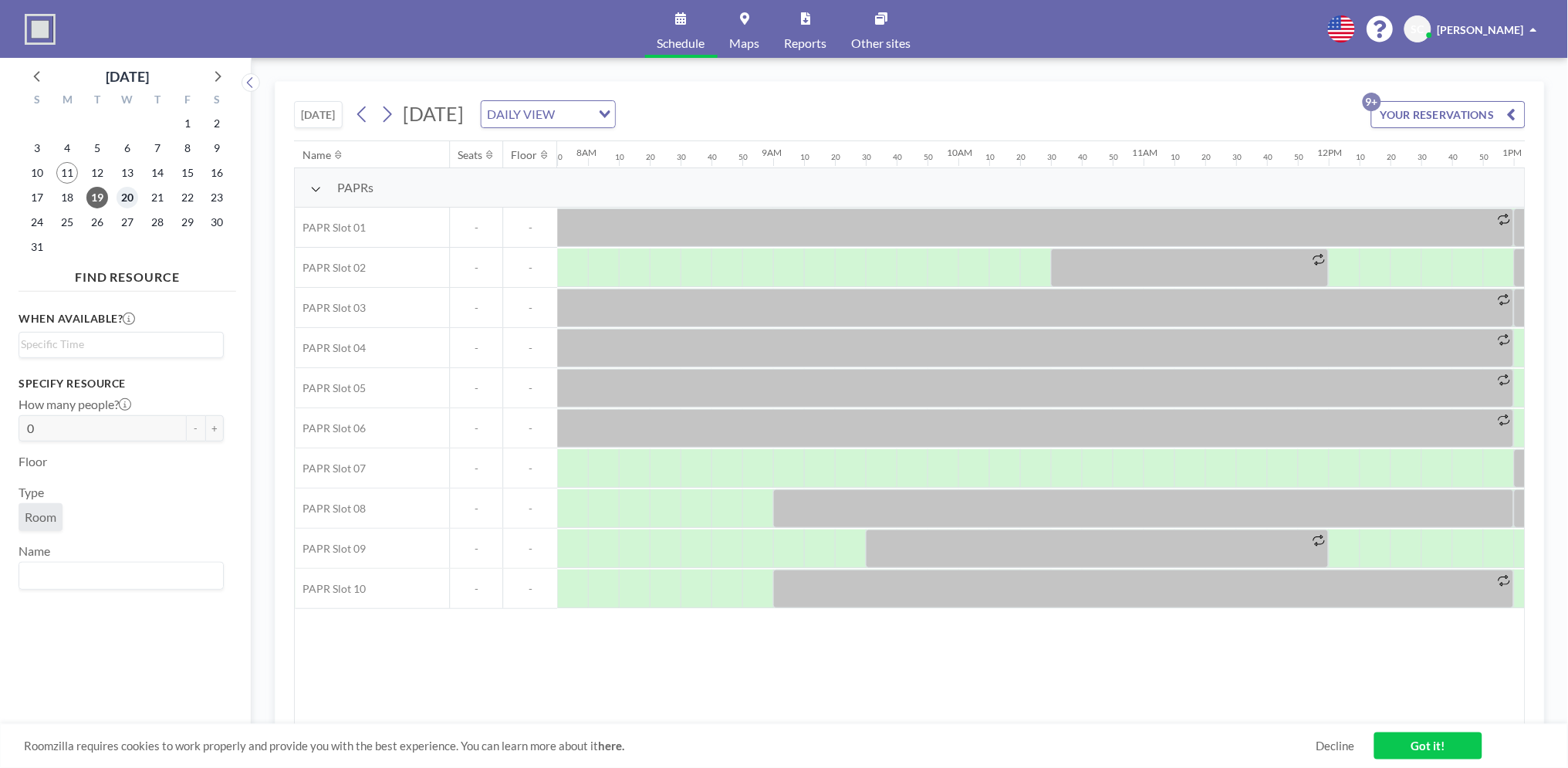
click at [124, 196] on span "20" at bounding box center [127, 197] width 22 height 22
click at [149, 198] on span "21" at bounding box center [157, 197] width 22 height 22
click at [179, 205] on span "22" at bounding box center [188, 197] width 22 height 22
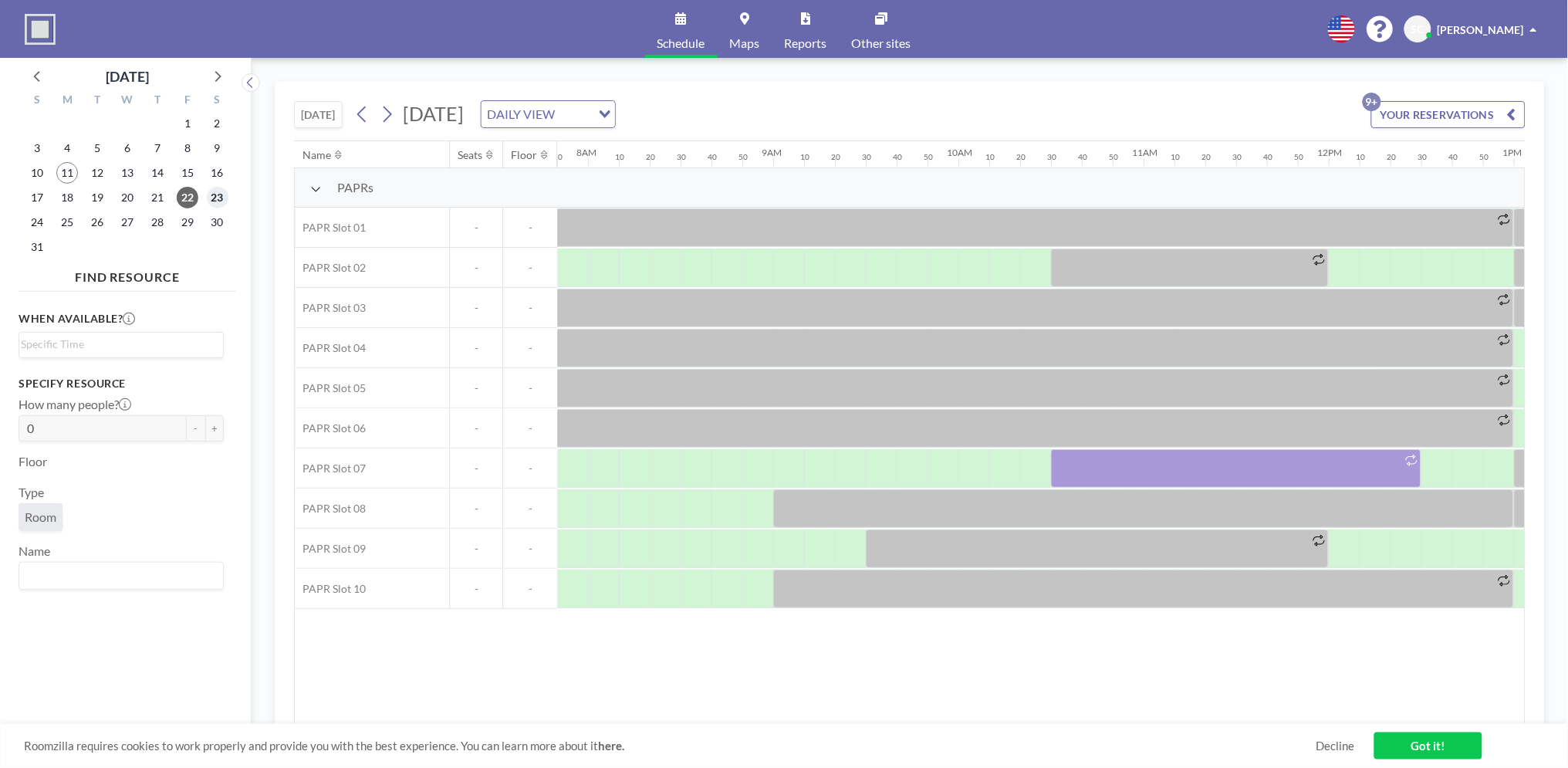
click at [219, 201] on span "23" at bounding box center [217, 197] width 22 height 22
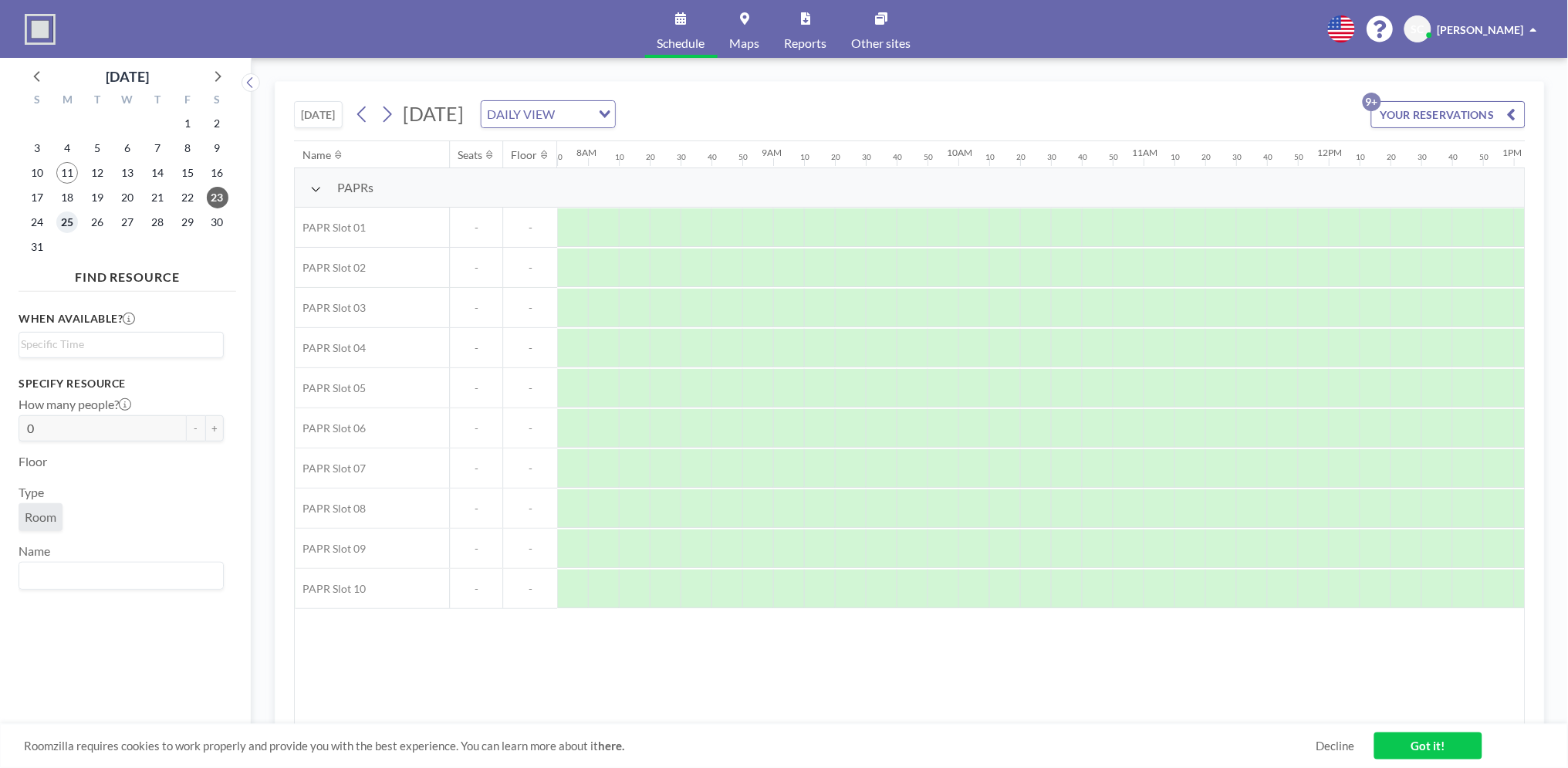
click at [71, 224] on span "25" at bounding box center [67, 222] width 22 height 22
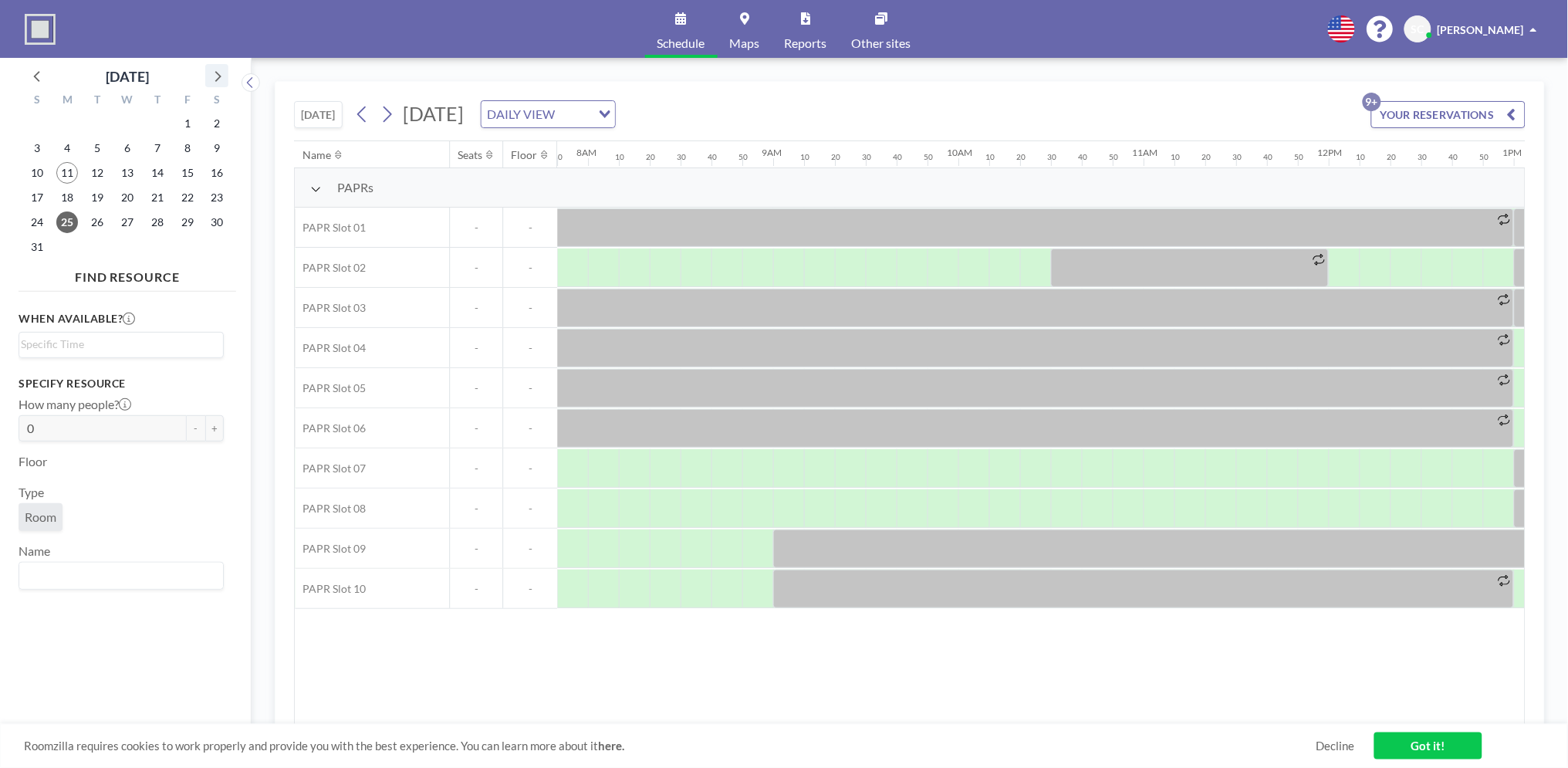
click at [217, 71] on icon at bounding box center [218, 76] width 6 height 11
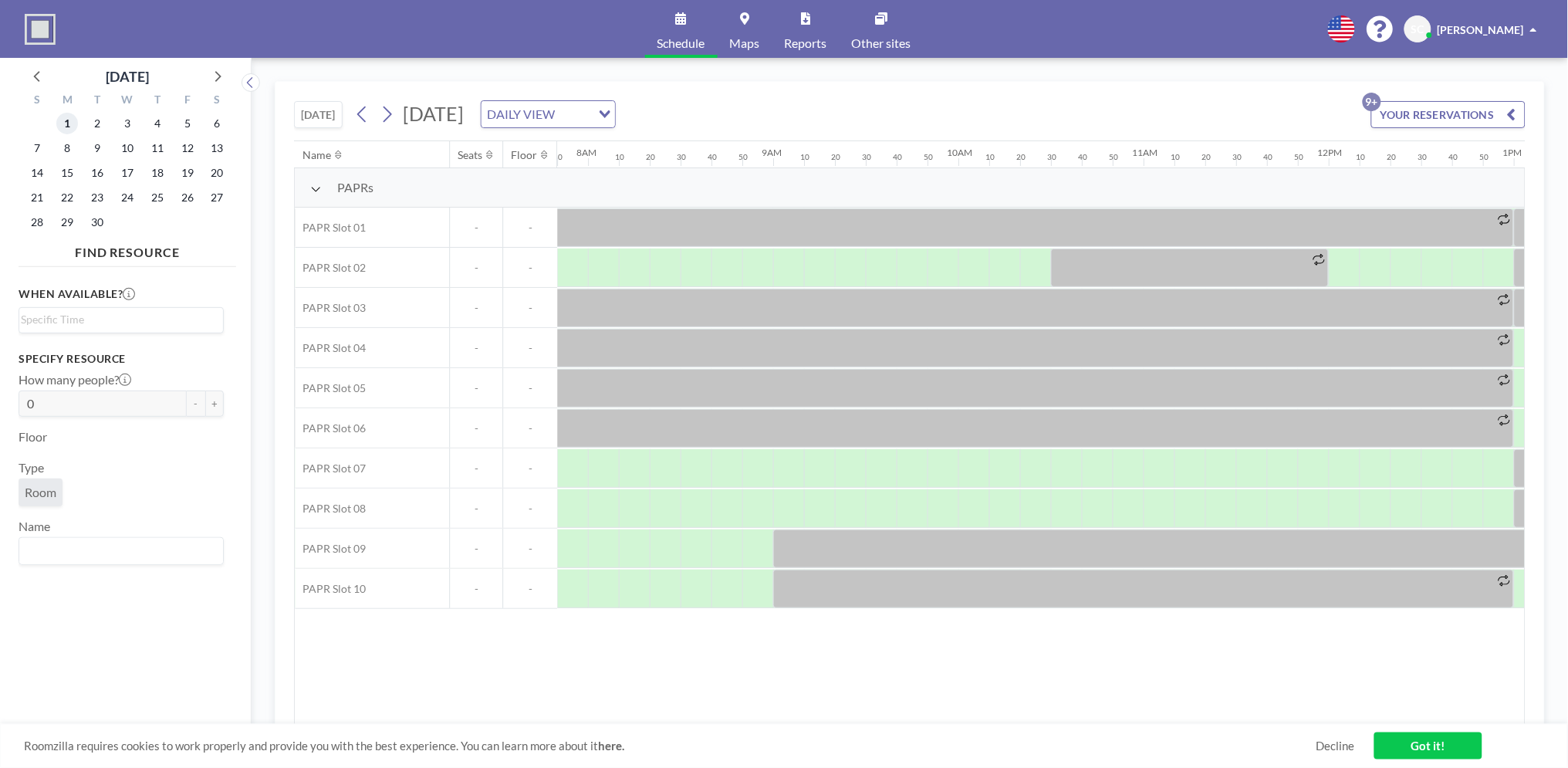
click at [65, 128] on span "1" at bounding box center [67, 124] width 22 height 22
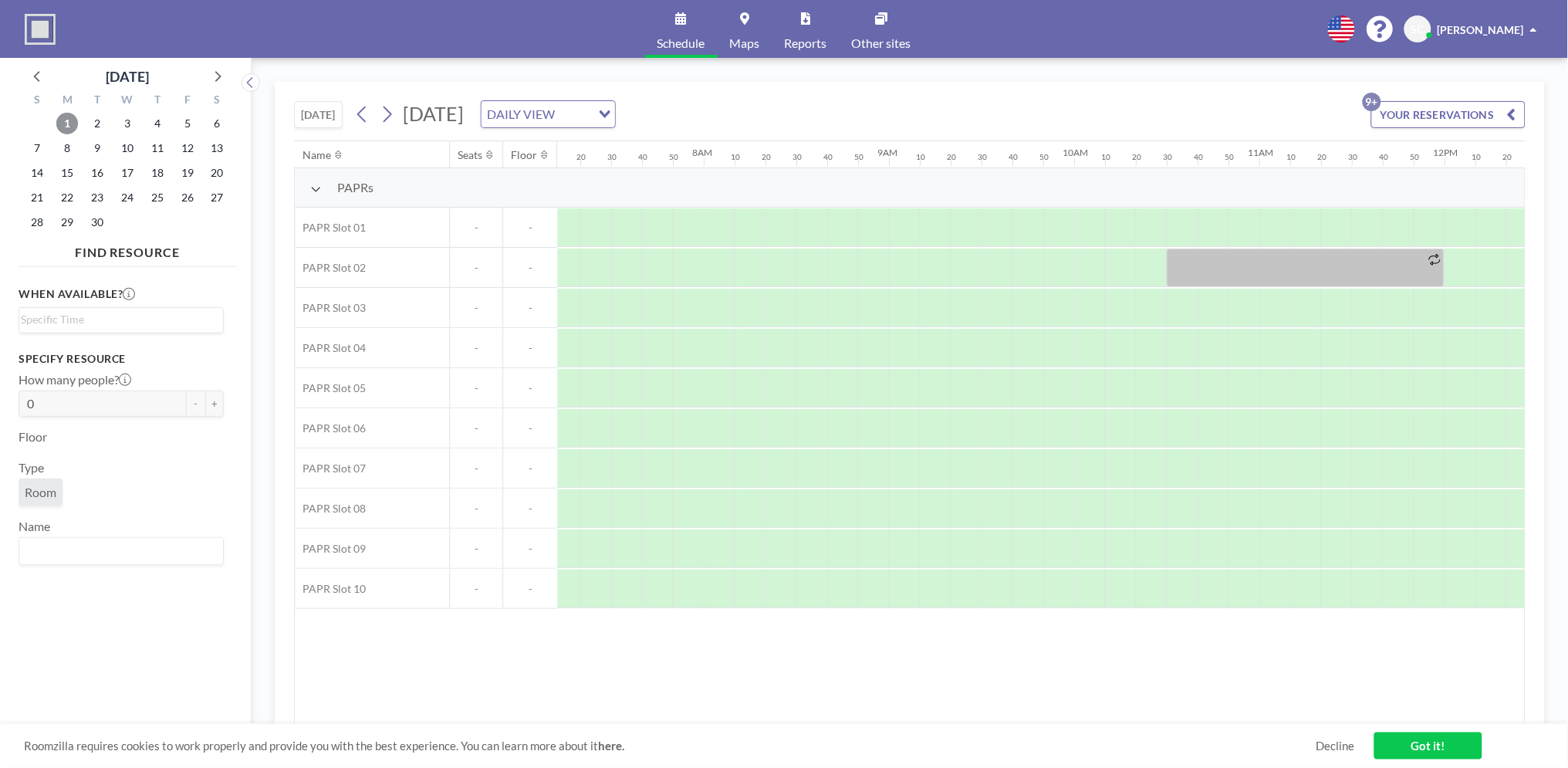
scroll to position [0, 1627]
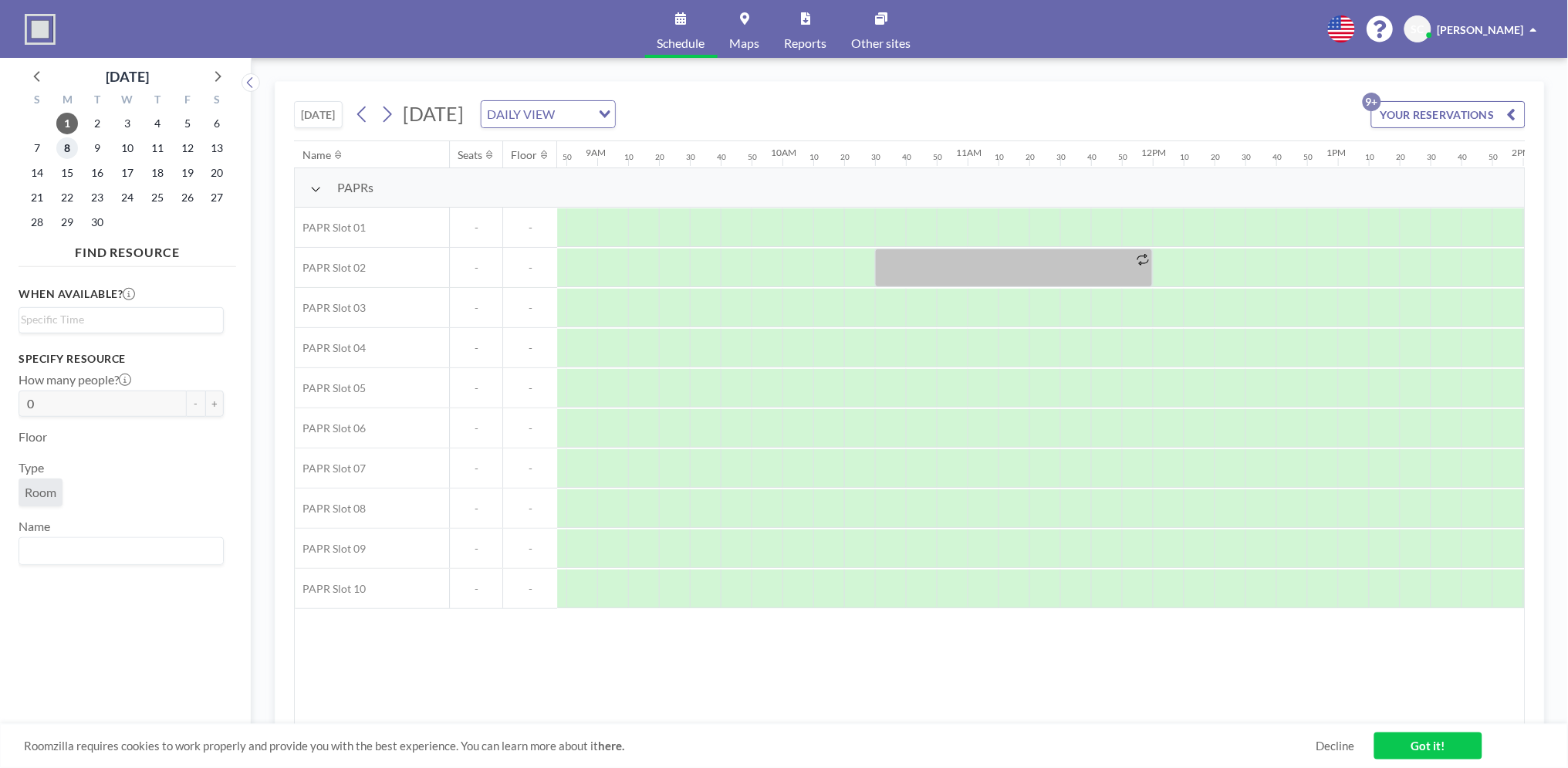
click at [69, 144] on span "8" at bounding box center [67, 147] width 22 height 22
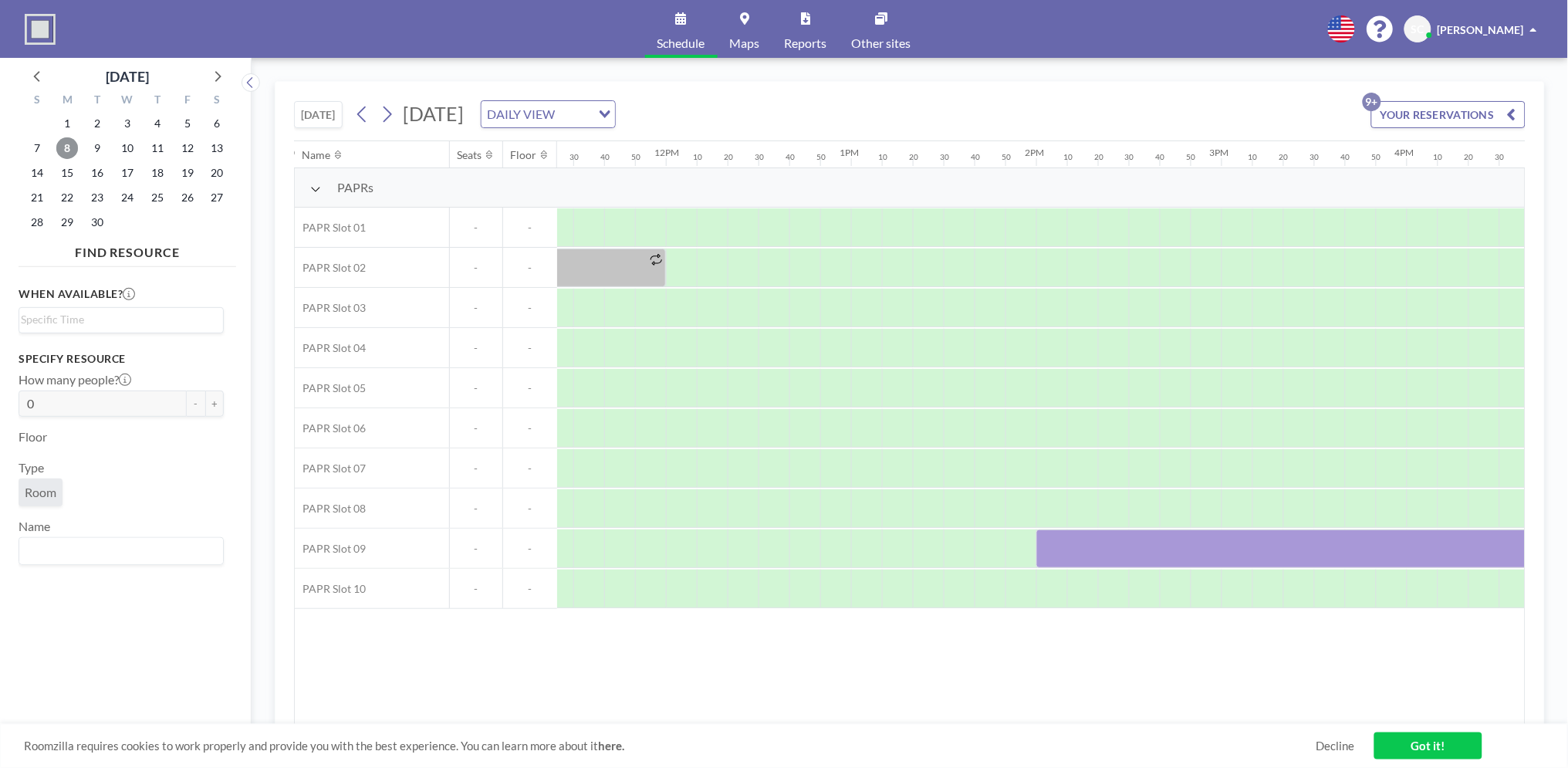
scroll to position [0, 1666]
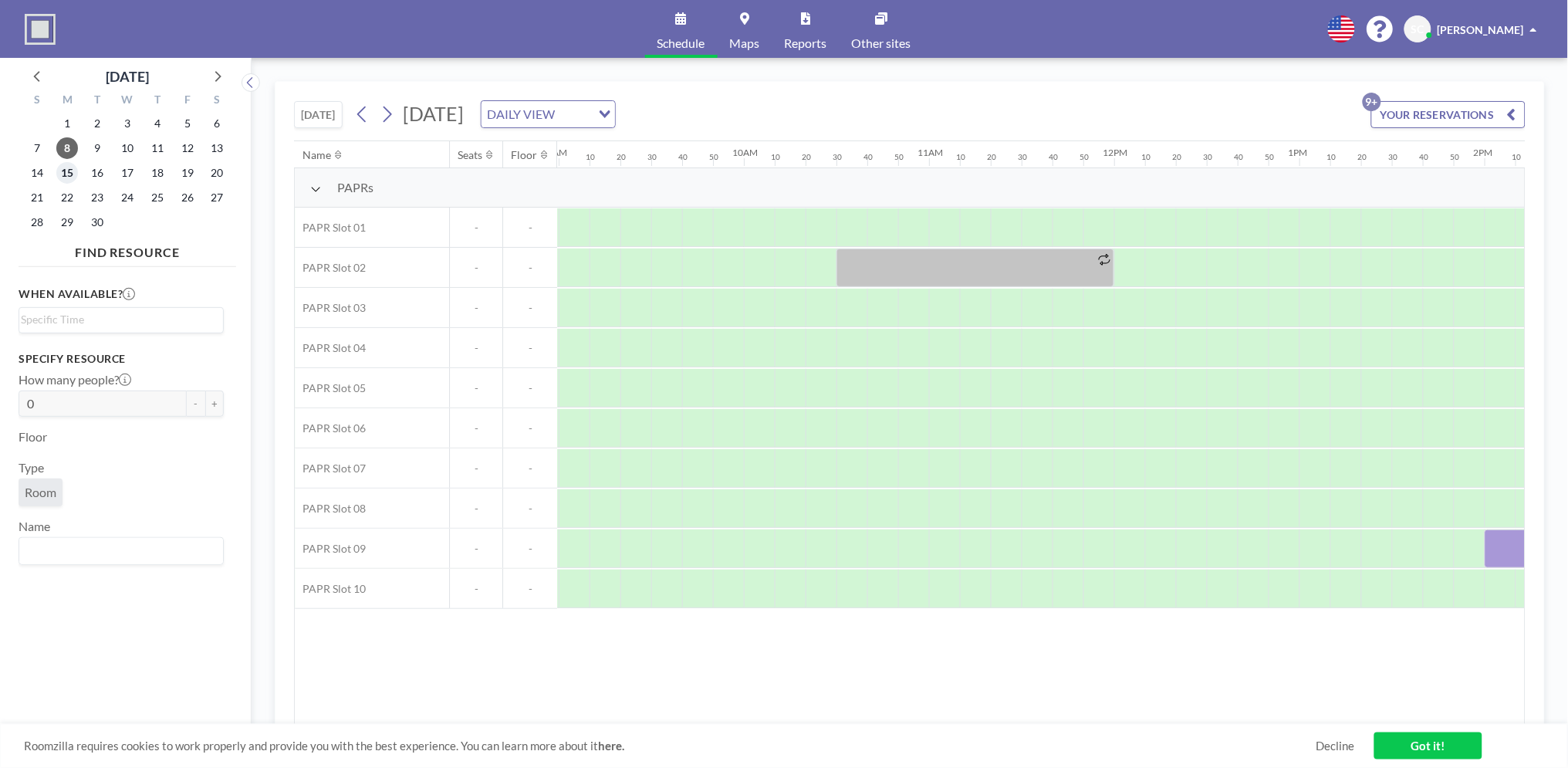
click at [61, 177] on span "15" at bounding box center [67, 172] width 22 height 22
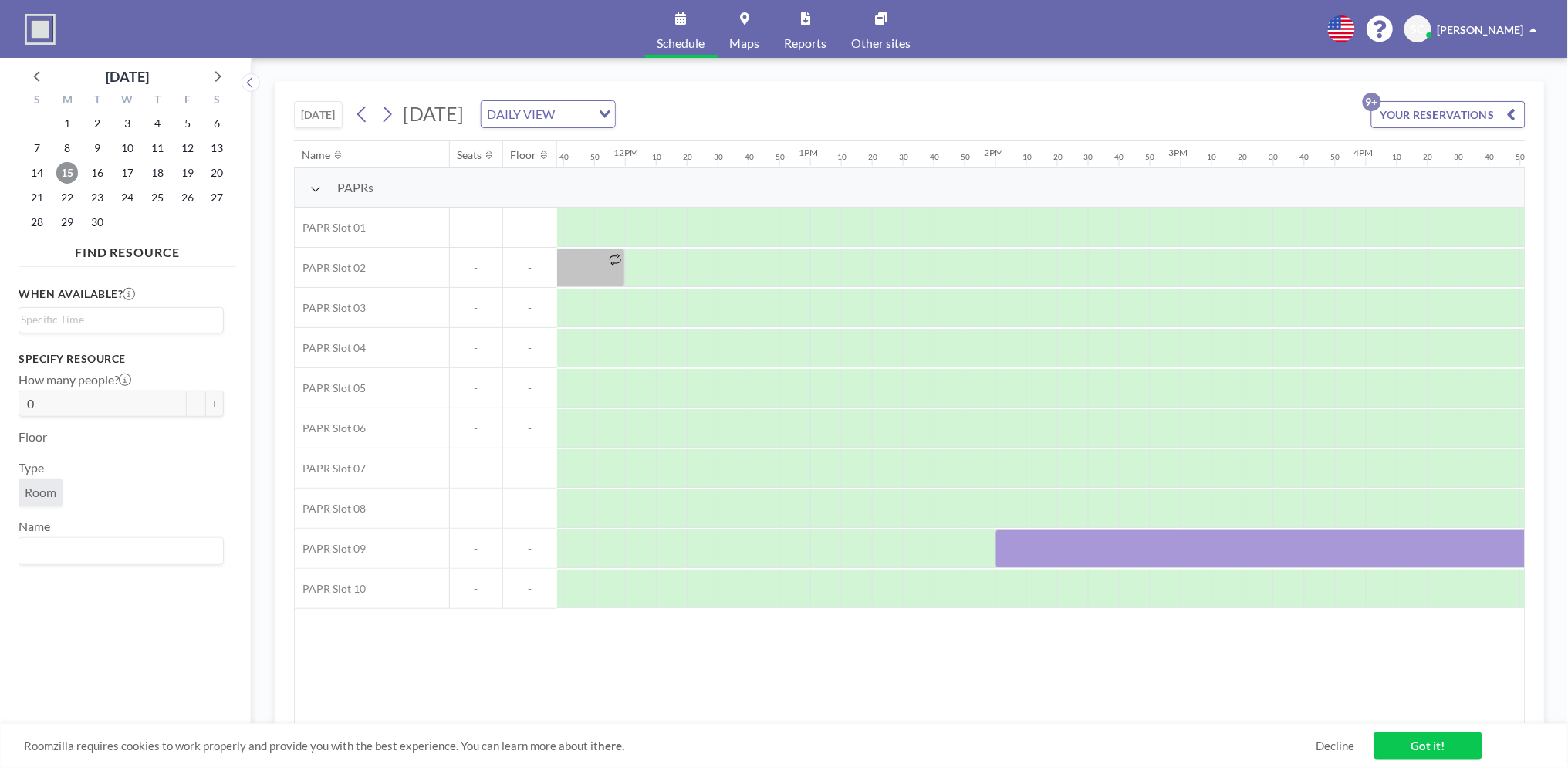
scroll to position [0, 2168]
click at [37, 74] on icon at bounding box center [37, 75] width 20 height 20
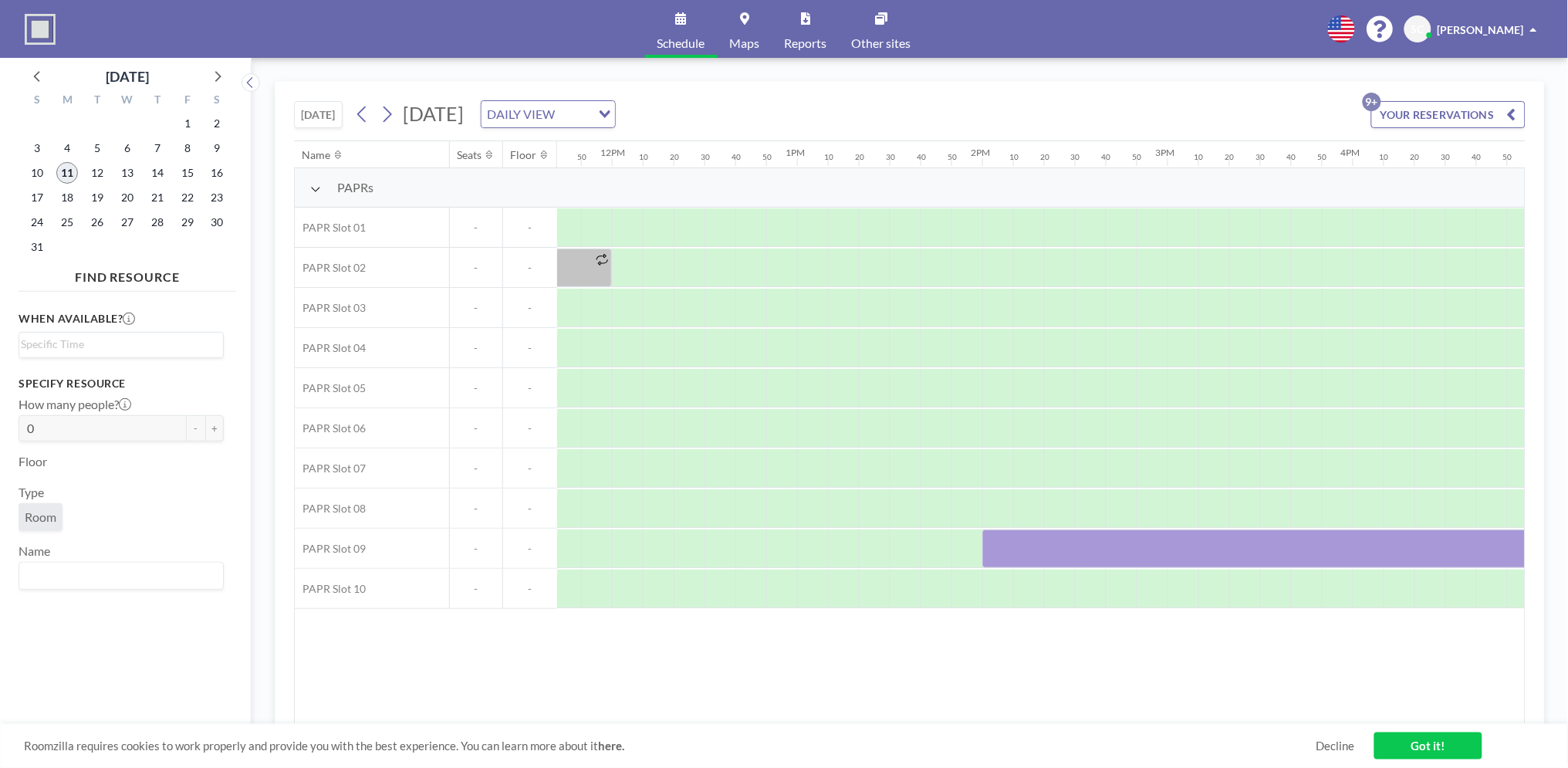
click at [66, 177] on span "11" at bounding box center [67, 172] width 22 height 22
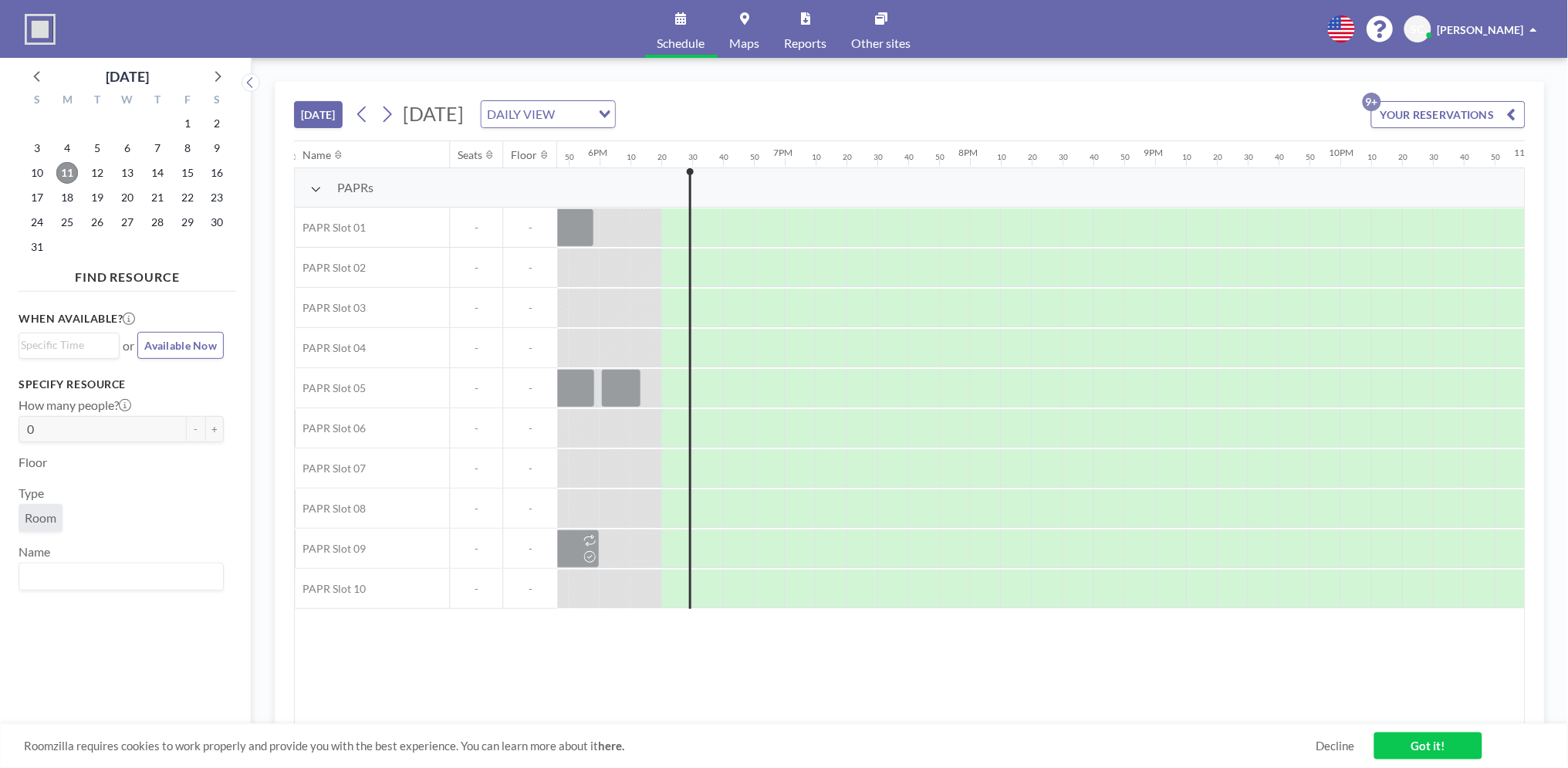
scroll to position [0, 3364]
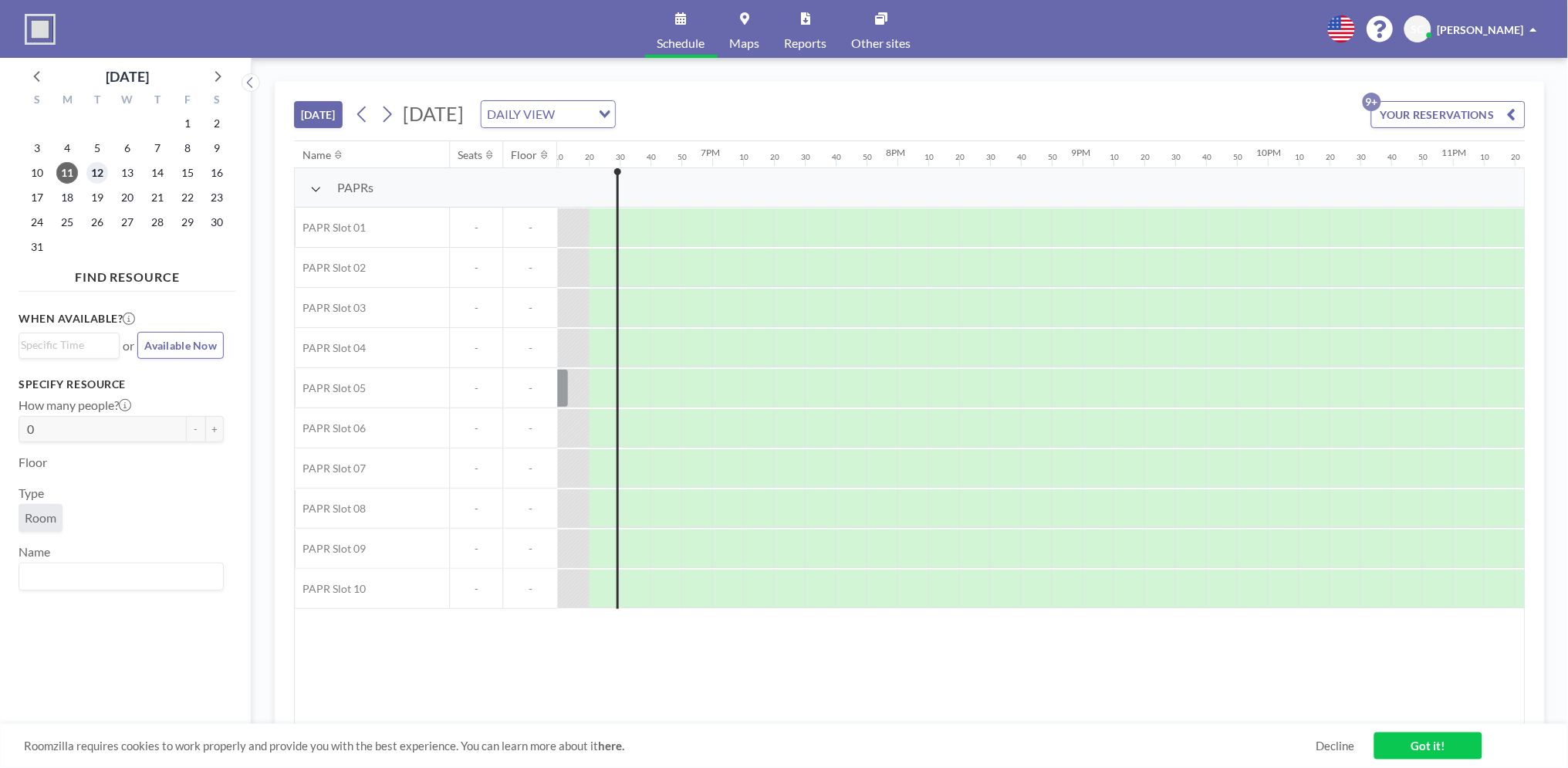
click at [89, 178] on span "12" at bounding box center [97, 172] width 22 height 22
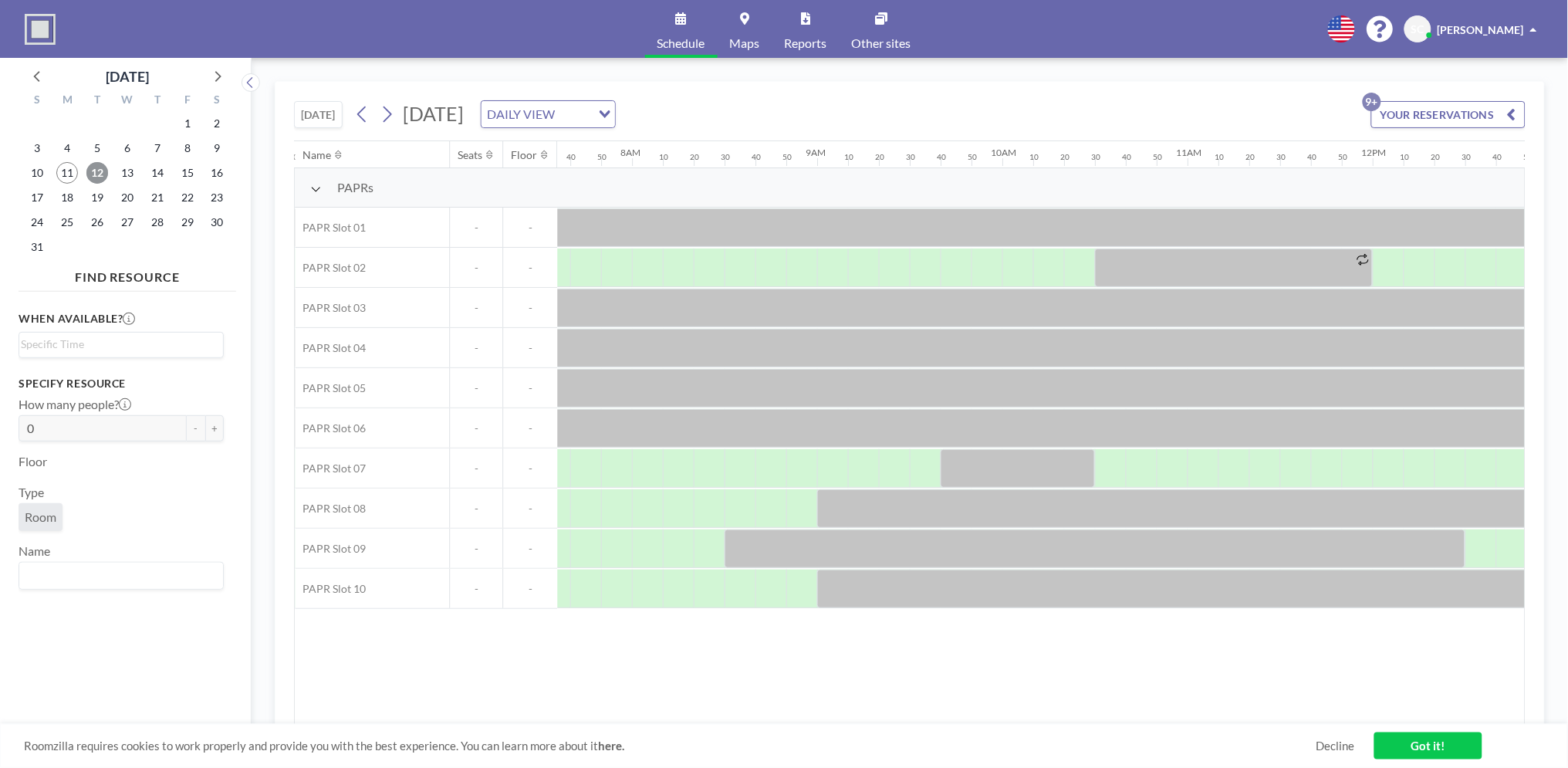
scroll to position [0, 1451]
